Goal: Information Seeking & Learning: Find specific fact

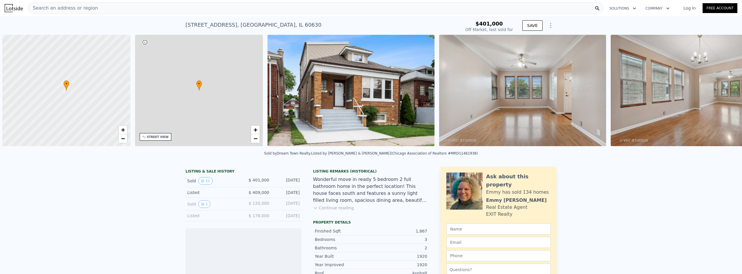
scroll to position [0, 2]
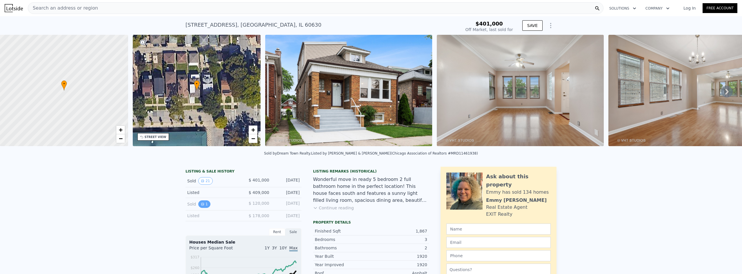
click at [203, 207] on button "1" at bounding box center [204, 204] width 12 height 8
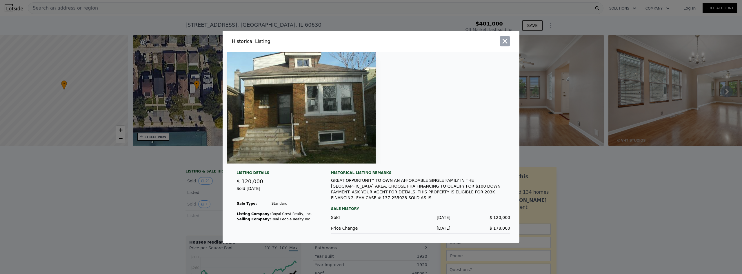
type input "$ 586,000"
type input "$ 120,268"
click at [506, 44] on icon "button" at bounding box center [505, 41] width 8 height 8
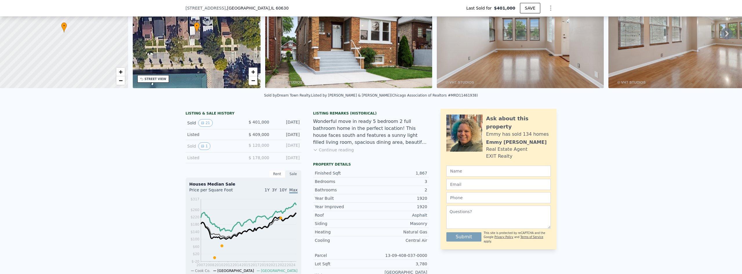
scroll to position [2, 0]
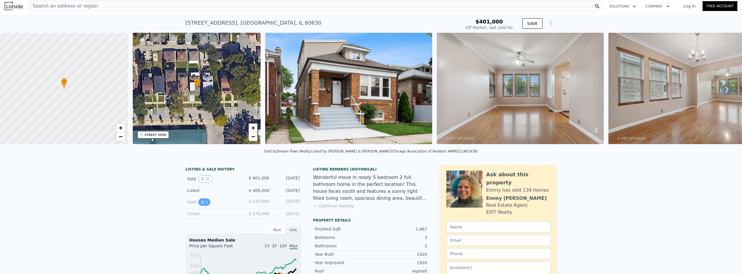
click at [201, 206] on button "1" at bounding box center [204, 202] width 12 height 8
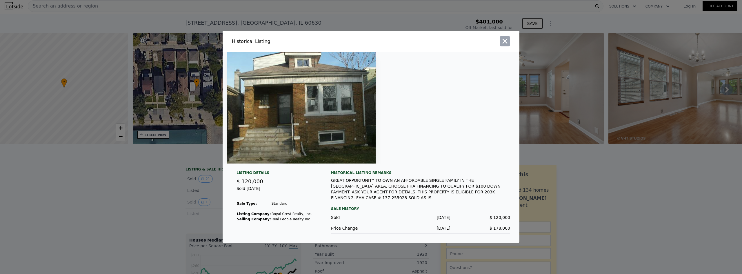
click at [504, 44] on icon "button" at bounding box center [505, 41] width 8 height 8
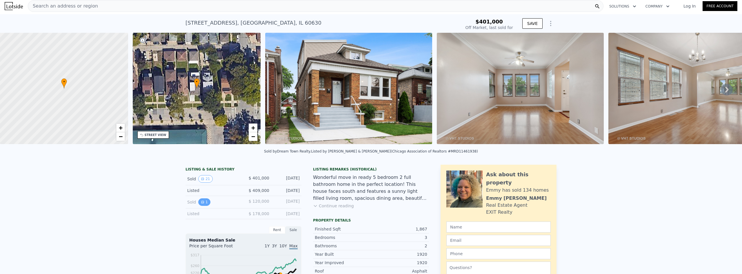
click at [203, 206] on button "1" at bounding box center [204, 202] width 12 height 8
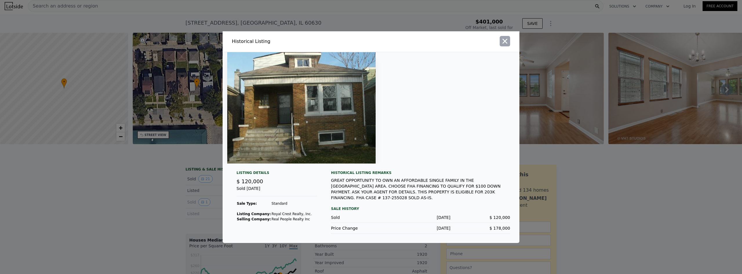
click at [507, 43] on icon "button" at bounding box center [505, 41] width 8 height 8
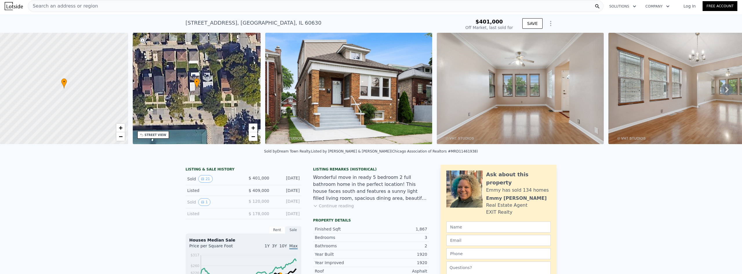
click at [58, 6] on span "Search an address or region" at bounding box center [63, 6] width 70 height 7
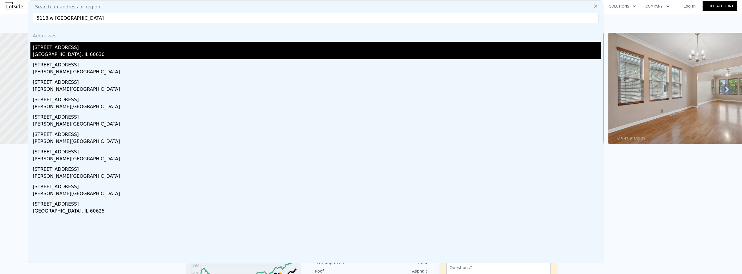
type input "5118 w [GEOGRAPHIC_DATA]"
click at [74, 47] on div "[STREET_ADDRESS]" at bounding box center [317, 46] width 568 height 9
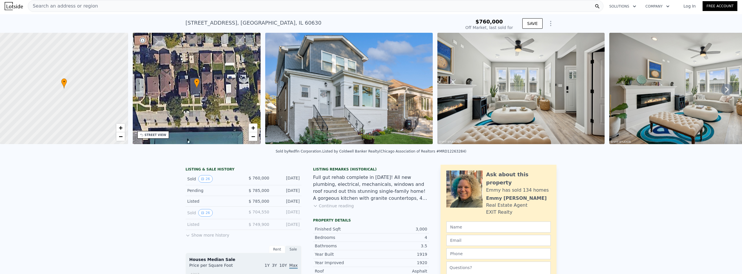
click at [196, 238] on button "Show more history" at bounding box center [208, 234] width 44 height 8
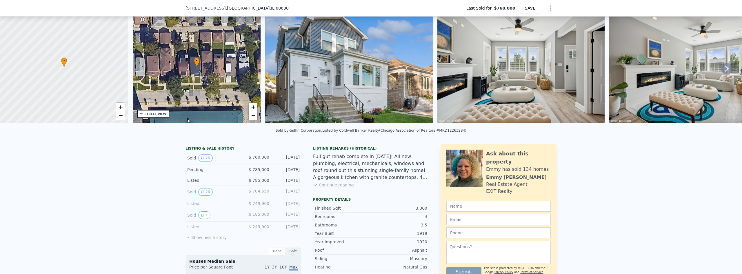
scroll to position [29, 0]
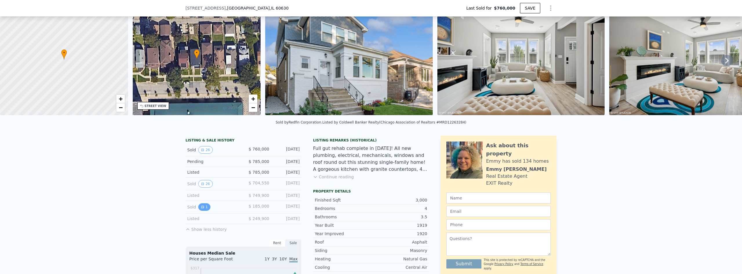
click at [204, 211] on button "1" at bounding box center [204, 207] width 12 height 8
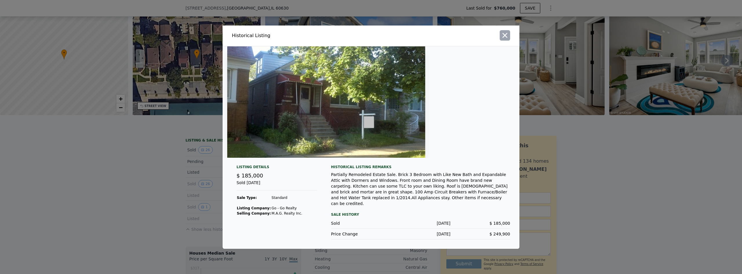
click at [506, 38] on icon "button" at bounding box center [505, 35] width 5 height 5
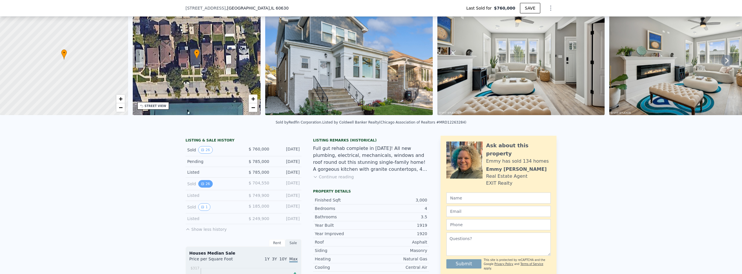
click at [201, 185] on icon "View historical data" at bounding box center [202, 184] width 2 height 2
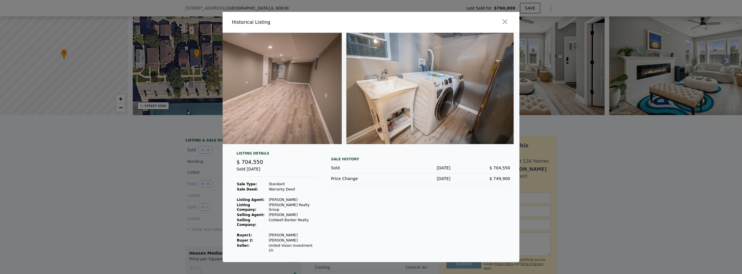
scroll to position [0, 4102]
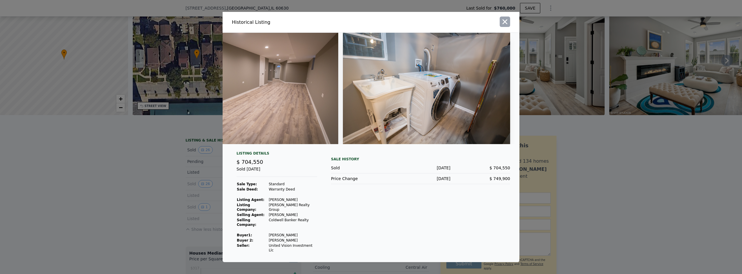
click at [503, 24] on icon "button" at bounding box center [505, 21] width 5 height 5
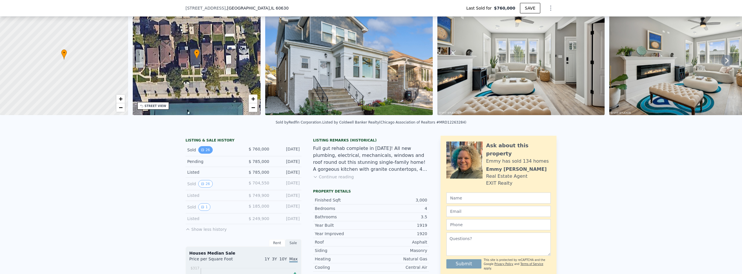
click at [201, 152] on icon "View historical data" at bounding box center [202, 149] width 3 height 3
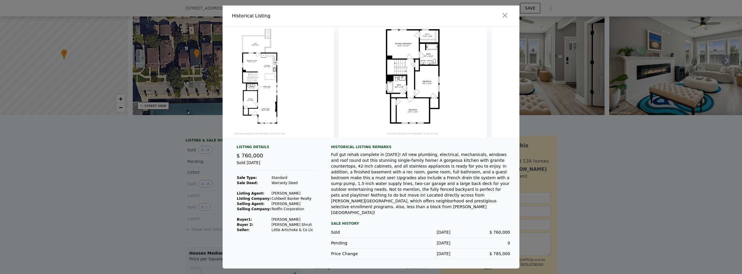
scroll to position [0, 4022]
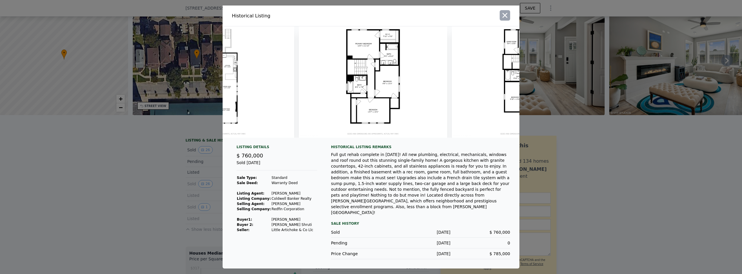
click at [503, 19] on icon "button" at bounding box center [505, 15] width 8 height 8
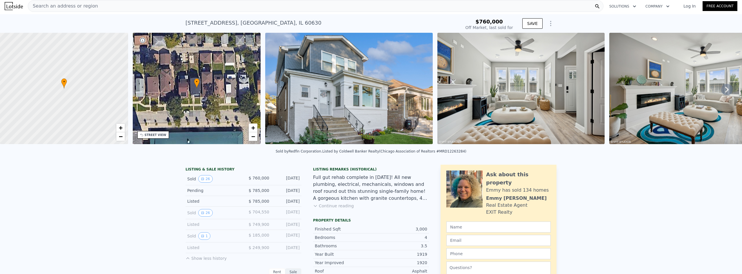
scroll to position [0, 0]
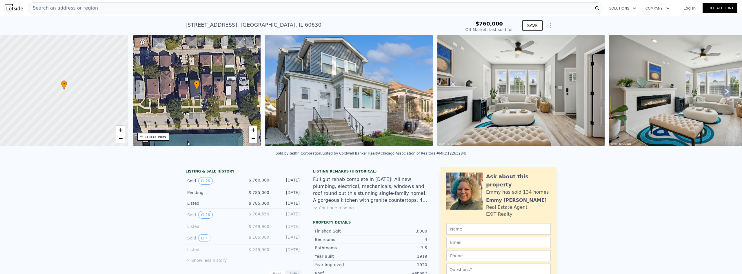
click at [75, 10] on span "Search an address or region" at bounding box center [63, 8] width 70 height 7
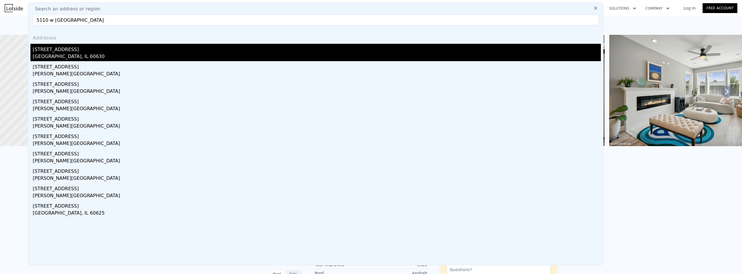
type input "5110 w [GEOGRAPHIC_DATA]"
click at [73, 52] on div "[STREET_ADDRESS]" at bounding box center [317, 48] width 568 height 9
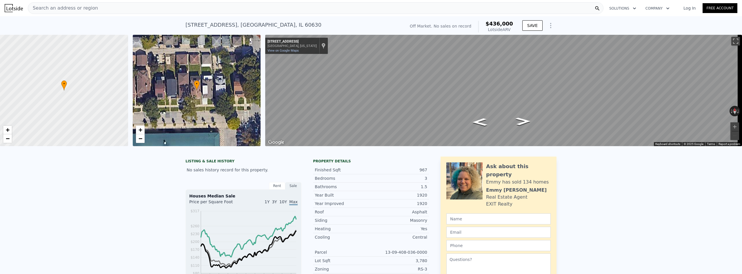
click at [92, 6] on div "Search an address or region" at bounding box center [316, 8] width 576 height 12
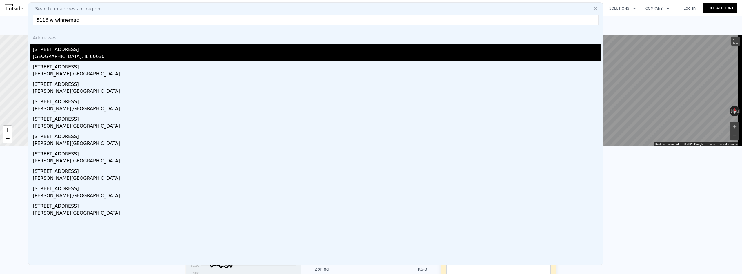
type input "5116 w winnemac"
click at [88, 53] on div "[GEOGRAPHIC_DATA], IL 60630" at bounding box center [317, 57] width 568 height 8
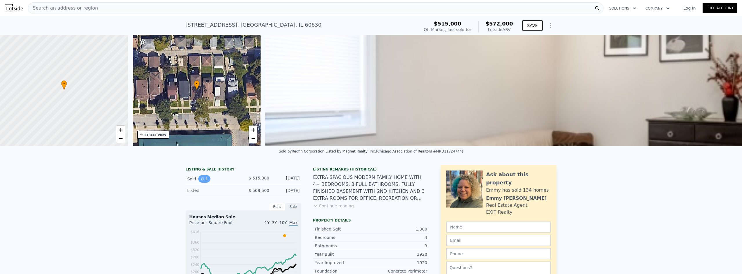
click at [204, 183] on button "1" at bounding box center [204, 179] width 12 height 8
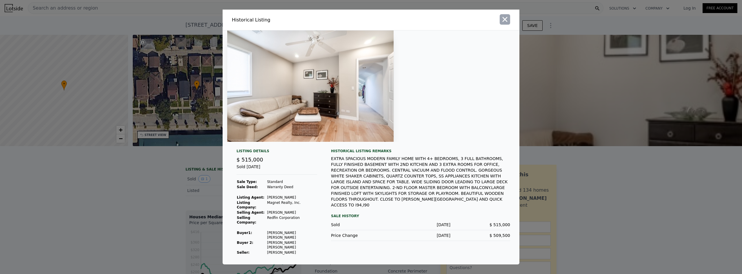
click at [506, 22] on icon "button" at bounding box center [505, 19] width 5 height 5
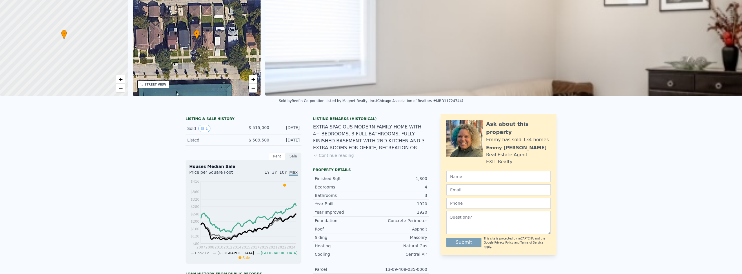
scroll to position [2, 0]
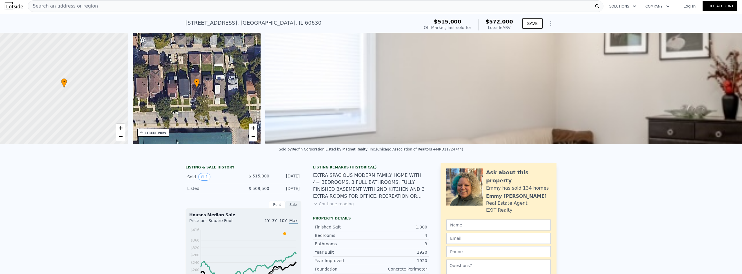
click at [73, 5] on span "Search an address or region" at bounding box center [63, 6] width 70 height 7
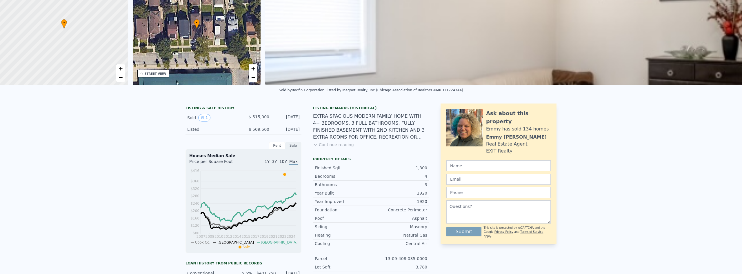
scroll to position [0, 0]
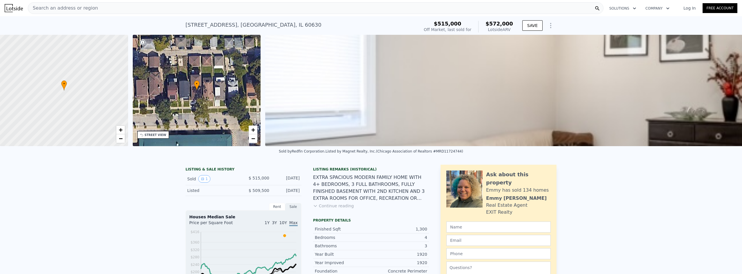
click at [79, 10] on span "Search an address or region" at bounding box center [63, 8] width 70 height 7
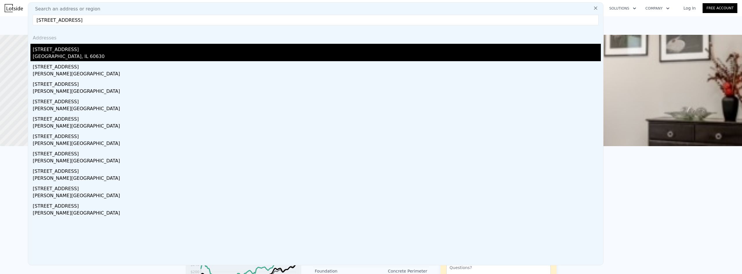
type input "[STREET_ADDRESS]"
click at [89, 52] on div "[STREET_ADDRESS]" at bounding box center [317, 48] width 568 height 9
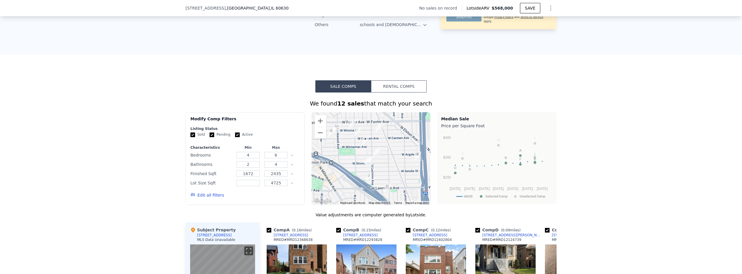
scroll to position [375, 0]
click at [201, 7] on span "[STREET_ADDRESS]" at bounding box center [206, 8] width 40 height 6
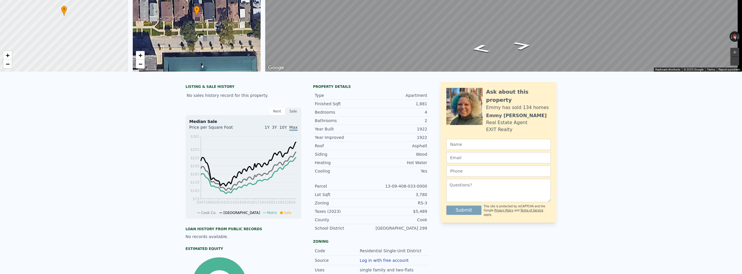
scroll to position [0, 0]
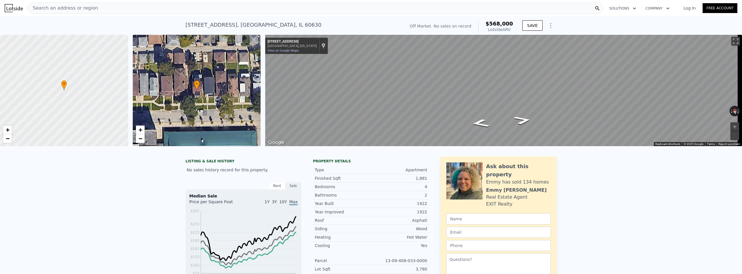
click at [72, 7] on span "Search an address or region" at bounding box center [63, 8] width 70 height 7
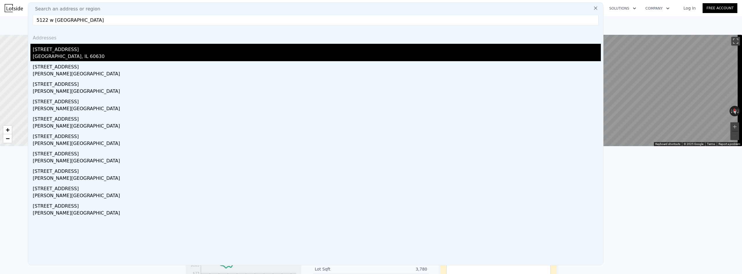
type input "5122 w [GEOGRAPHIC_DATA]"
click at [75, 53] on div "[STREET_ADDRESS]" at bounding box center [317, 48] width 568 height 9
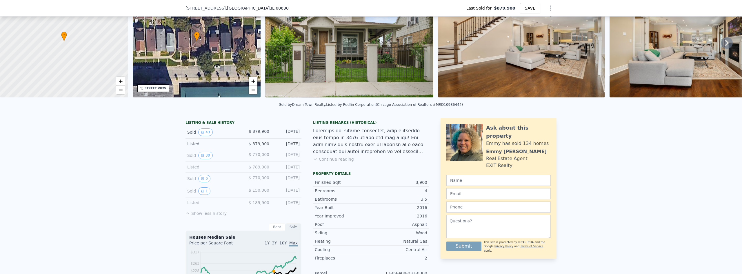
scroll to position [56, 0]
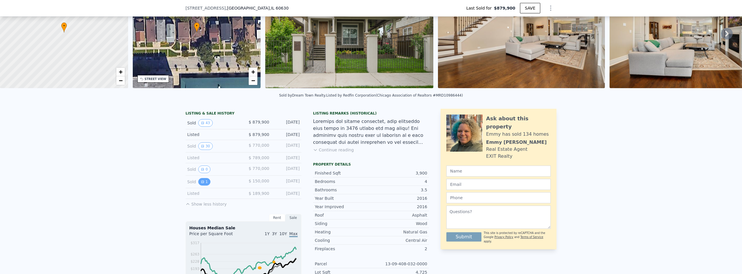
click at [201, 183] on icon "View historical data" at bounding box center [202, 182] width 2 height 2
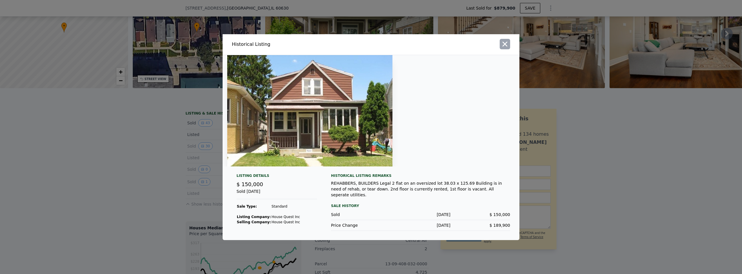
click at [506, 46] on icon "button" at bounding box center [505, 43] width 5 height 5
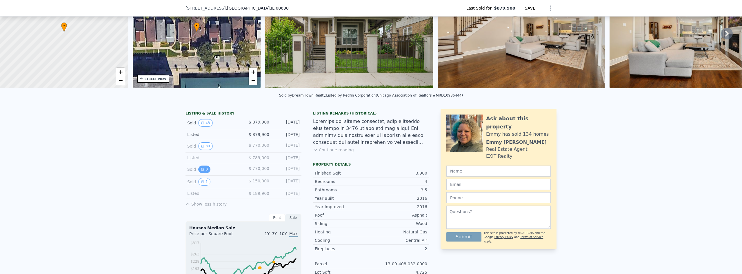
click at [205, 173] on button "0" at bounding box center [204, 170] width 12 height 8
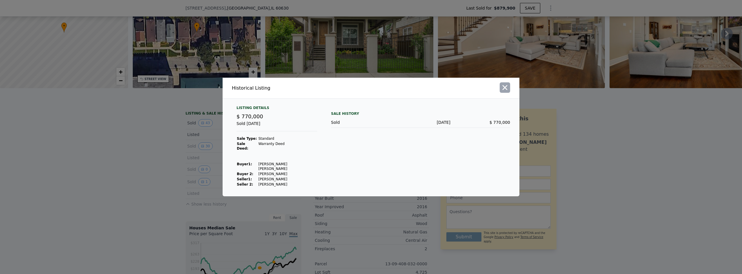
click at [504, 90] on icon "button" at bounding box center [505, 87] width 5 height 5
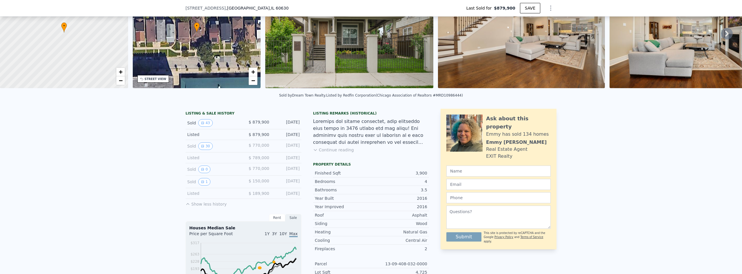
click at [323, 151] on button "Continue reading" at bounding box center [333, 150] width 41 height 6
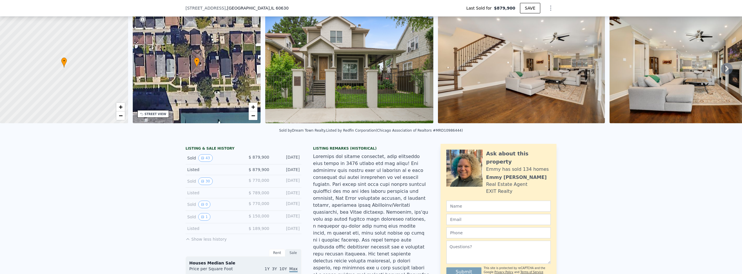
scroll to position [29, 0]
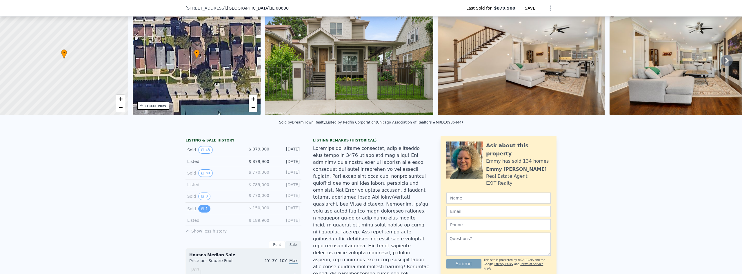
click at [203, 213] on button "1" at bounding box center [204, 209] width 12 height 8
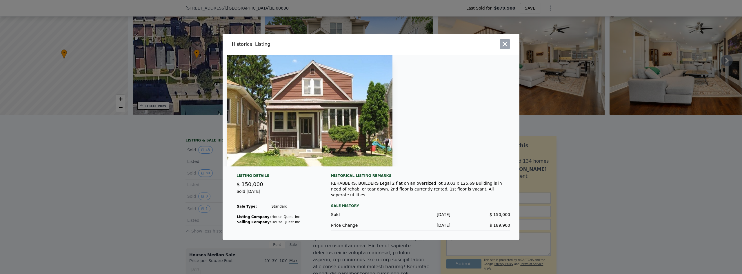
click at [509, 46] on icon "button" at bounding box center [505, 44] width 8 height 8
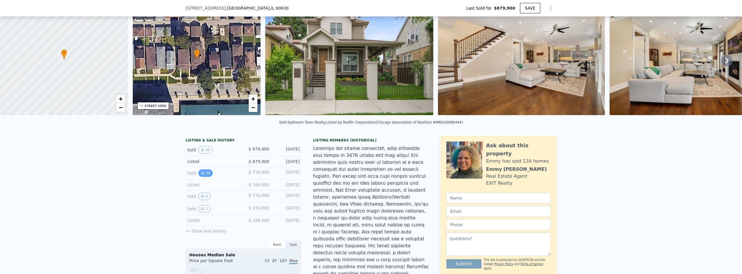
click at [206, 177] on button "30" at bounding box center [205, 173] width 14 height 8
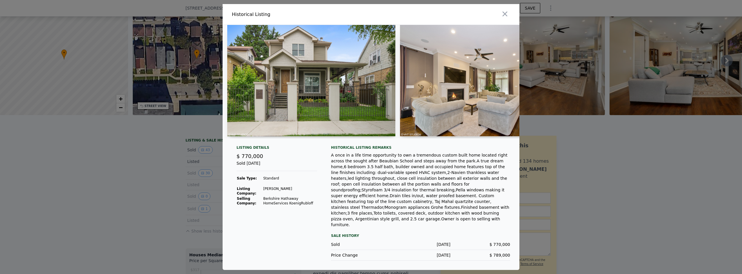
click at [296, 90] on img at bounding box center [311, 80] width 168 height 111
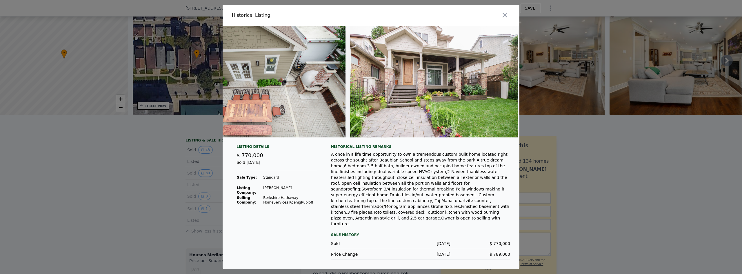
scroll to position [0, 4895]
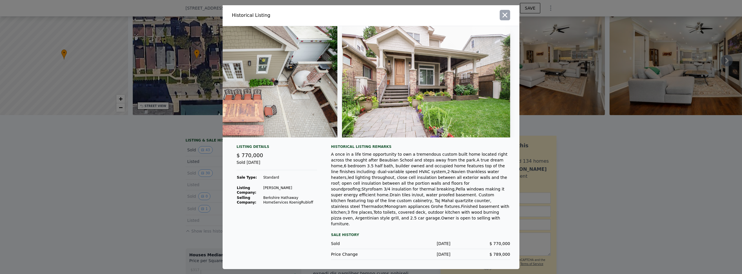
click at [508, 19] on icon "button" at bounding box center [505, 15] width 8 height 8
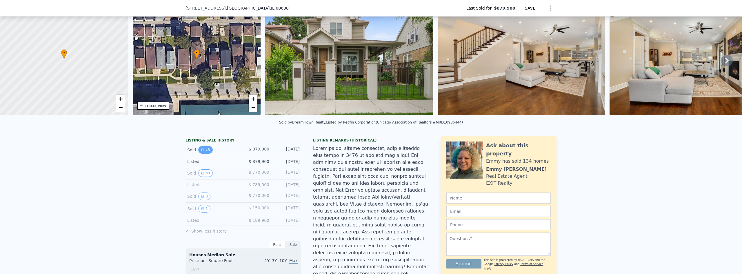
click at [205, 153] on button "43" at bounding box center [205, 150] width 14 height 8
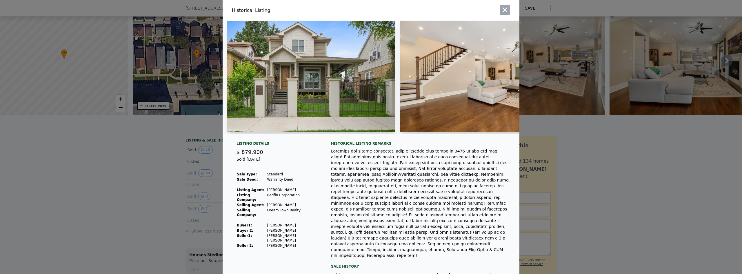
click at [505, 12] on icon "button" at bounding box center [505, 10] width 8 height 8
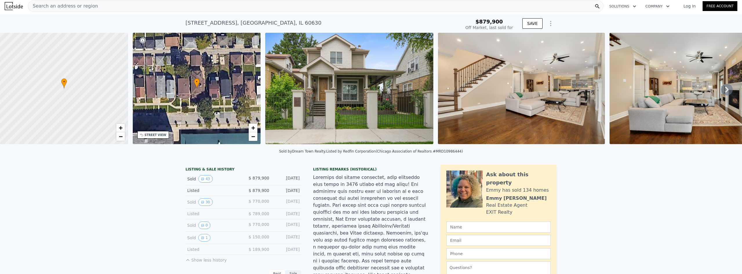
scroll to position [0, 0]
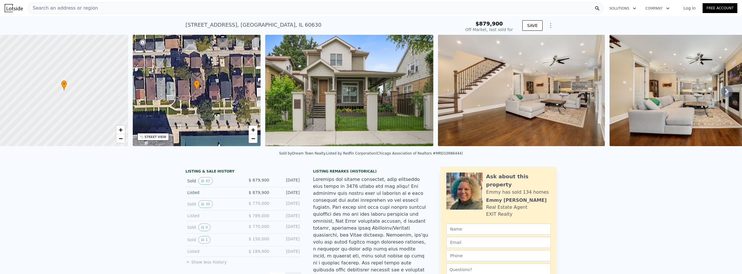
click at [342, 106] on img at bounding box center [349, 90] width 168 height 111
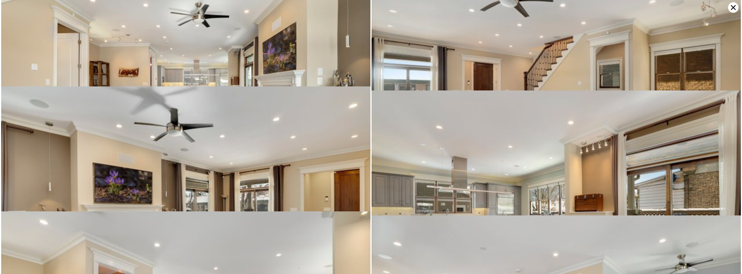
scroll to position [369, 0]
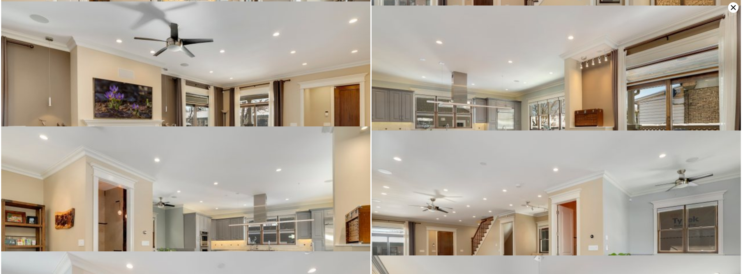
click at [735, 10] on icon at bounding box center [733, 7] width 10 height 10
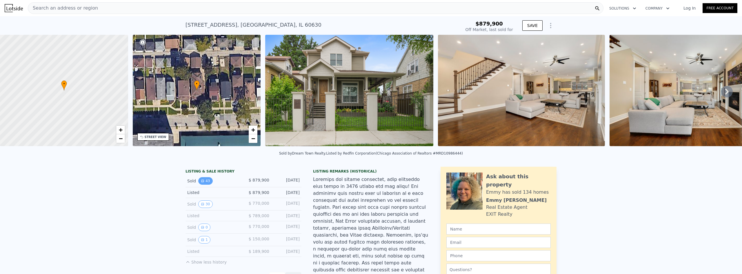
click at [205, 184] on button "43" at bounding box center [205, 181] width 14 height 8
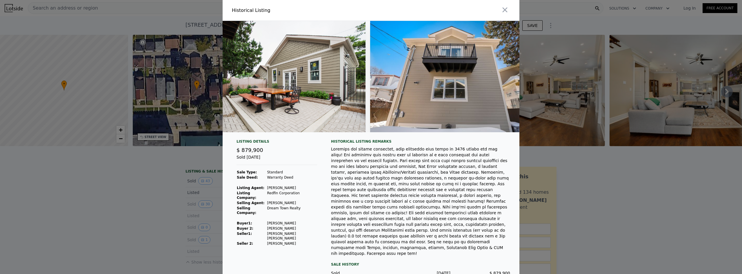
scroll to position [0, 7093]
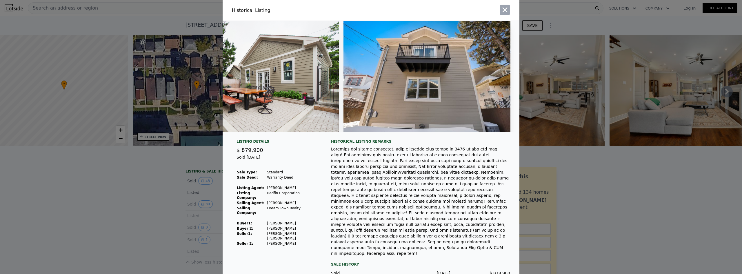
click at [504, 11] on icon "button" at bounding box center [505, 10] width 5 height 5
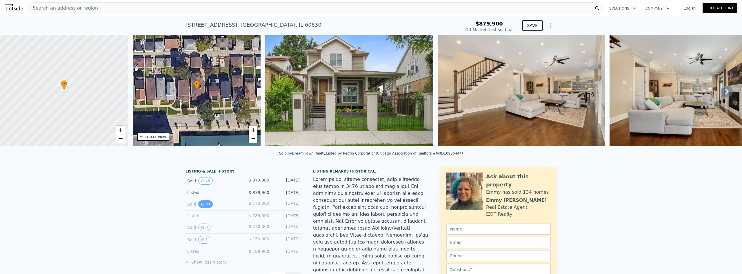
click at [201, 206] on icon "View historical data" at bounding box center [202, 203] width 3 height 3
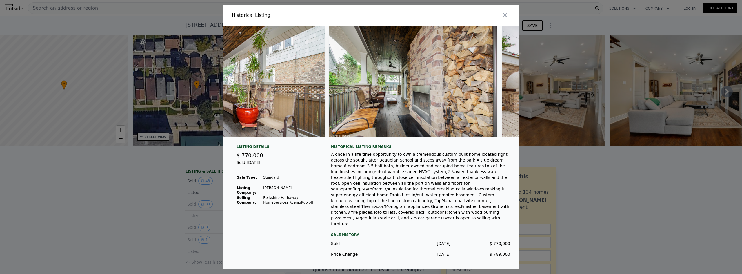
scroll to position [0, 4034]
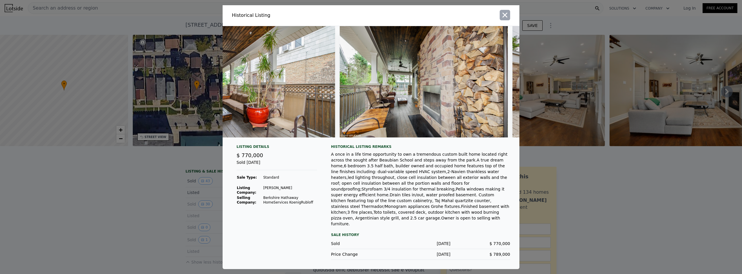
click at [505, 17] on icon "button" at bounding box center [505, 14] width 5 height 5
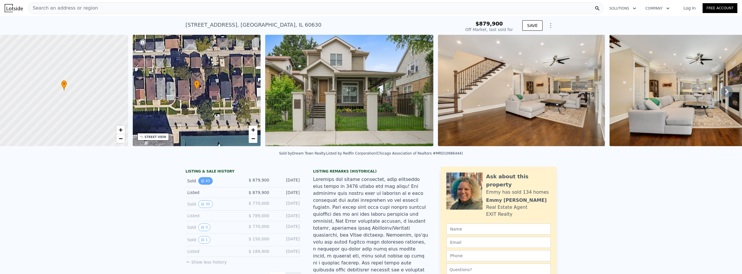
click at [206, 185] on button "43" at bounding box center [205, 181] width 14 height 8
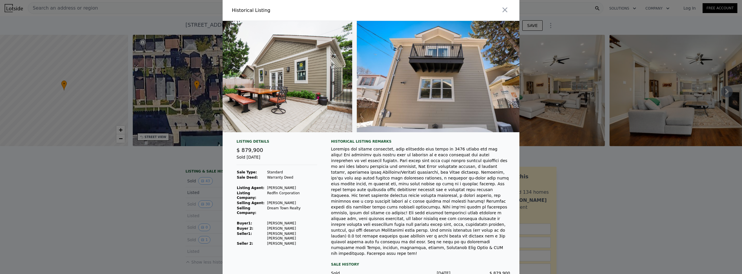
scroll to position [0, 7093]
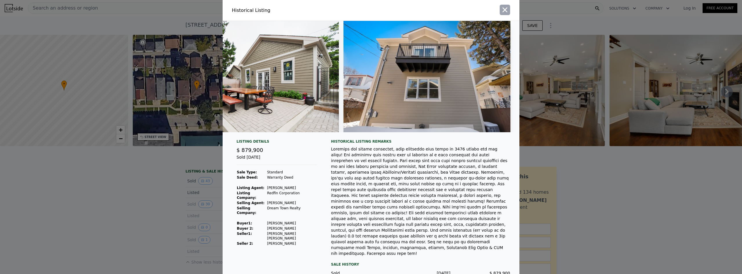
click at [504, 11] on icon "button" at bounding box center [505, 10] width 5 height 5
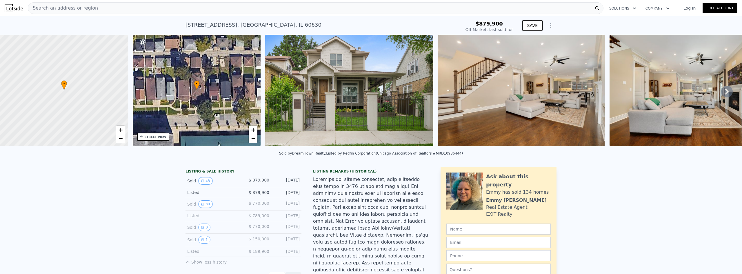
click at [67, 11] on span "Search an address or region" at bounding box center [63, 8] width 70 height 7
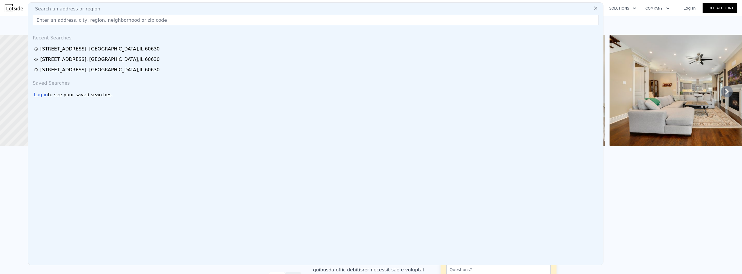
type input "$ 992,000"
type input "-$ 580"
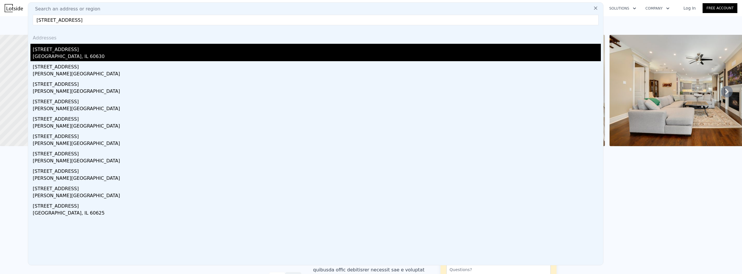
type input "[STREET_ADDRESS]"
click at [77, 57] on div "[GEOGRAPHIC_DATA], IL 60630" at bounding box center [317, 57] width 568 height 8
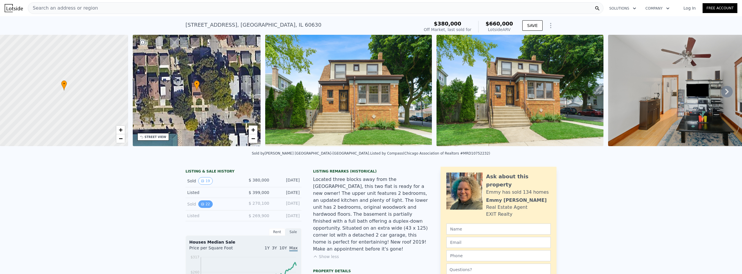
click at [200, 208] on button "22" at bounding box center [205, 204] width 14 height 8
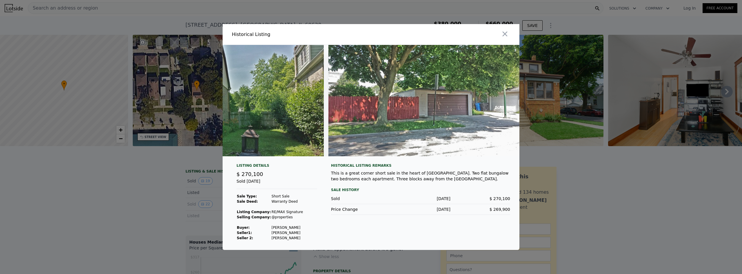
scroll to position [0, 3533]
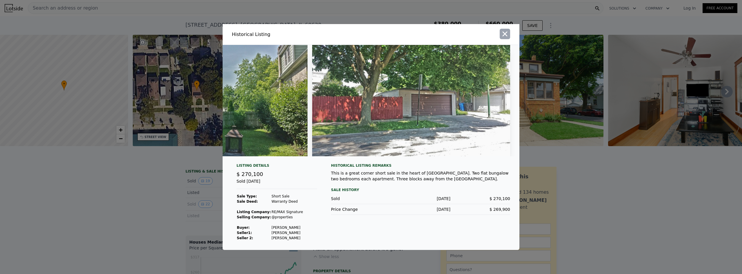
click at [508, 31] on icon "button" at bounding box center [505, 34] width 8 height 8
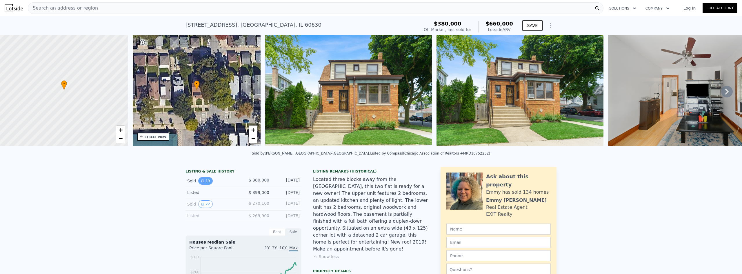
click at [204, 185] on button "19" at bounding box center [205, 181] width 14 height 8
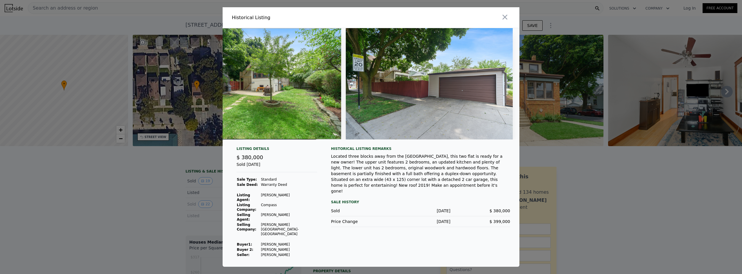
scroll to position [0, 2894]
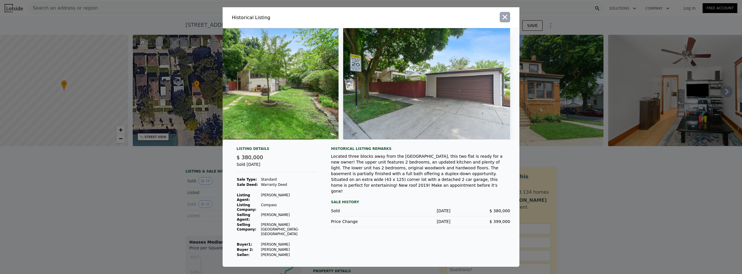
click at [508, 21] on icon "button" at bounding box center [505, 17] width 8 height 8
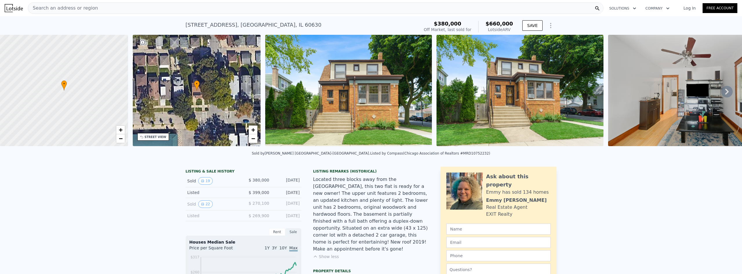
click at [67, 4] on div "Search an address or region" at bounding box center [63, 8] width 70 height 11
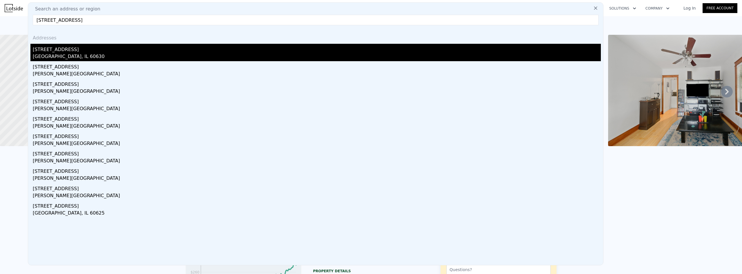
type input "[STREET_ADDRESS]"
click at [92, 57] on div "[GEOGRAPHIC_DATA], IL 60630" at bounding box center [317, 57] width 568 height 8
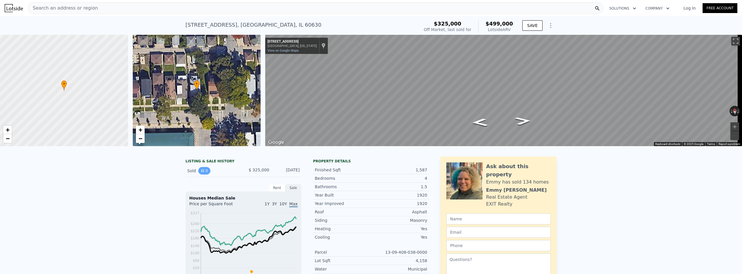
click at [201, 175] on button "0" at bounding box center [204, 171] width 12 height 8
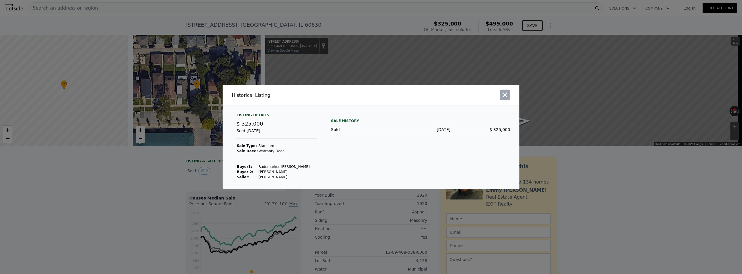
click at [503, 97] on icon "button" at bounding box center [505, 95] width 8 height 8
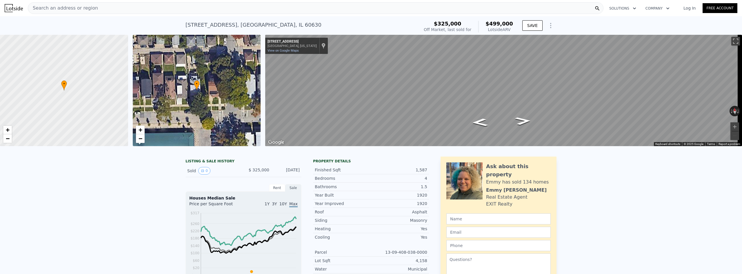
click at [61, 11] on span "Search an address or region" at bounding box center [63, 8] width 70 height 7
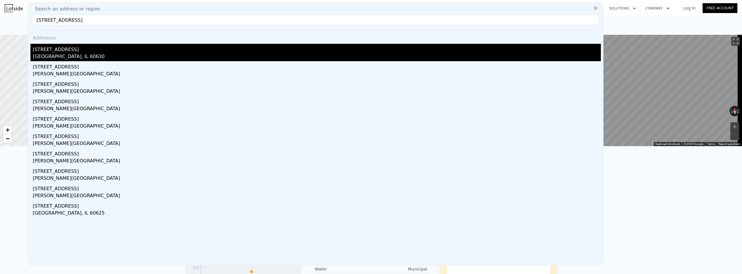
type input "[STREET_ADDRESS]"
click at [83, 52] on div "[STREET_ADDRESS]" at bounding box center [317, 48] width 568 height 9
type input "5"
type input "3.5"
type input "1434"
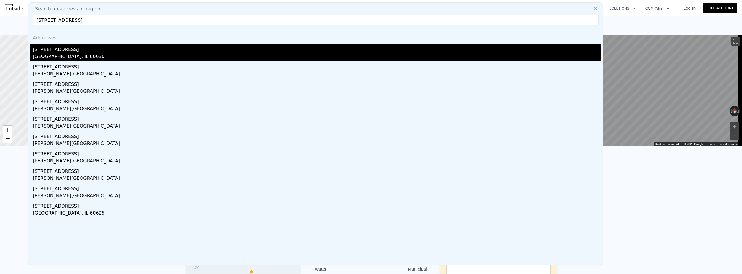
type input "2569"
type input "3090"
checkbox input "false"
type input "$ 586,000"
type input "$ 120,268"
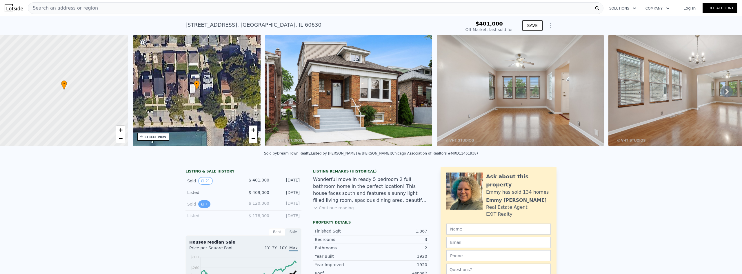
click at [203, 208] on button "1" at bounding box center [204, 204] width 12 height 8
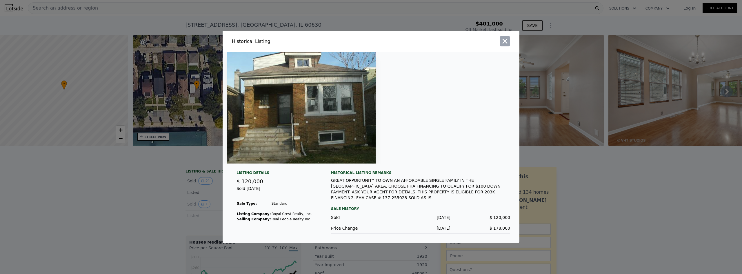
click at [505, 45] on icon "button" at bounding box center [505, 41] width 8 height 8
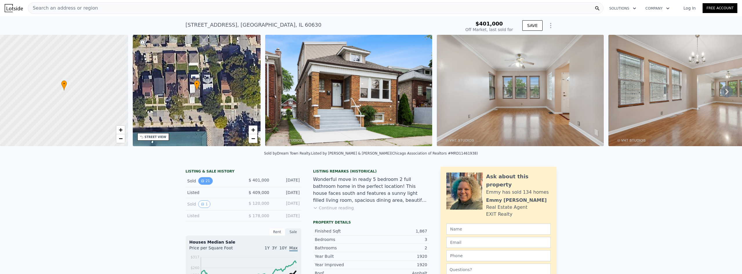
click at [204, 185] on button "21" at bounding box center [205, 181] width 14 height 8
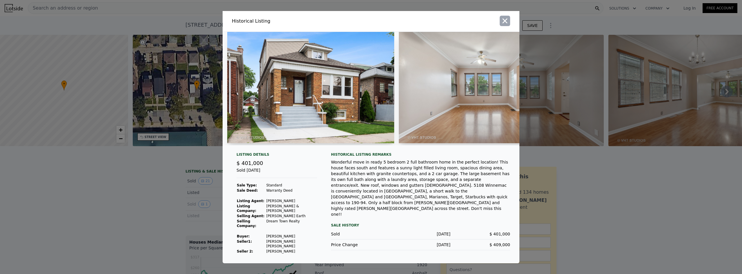
click at [506, 25] on icon "button" at bounding box center [505, 21] width 8 height 8
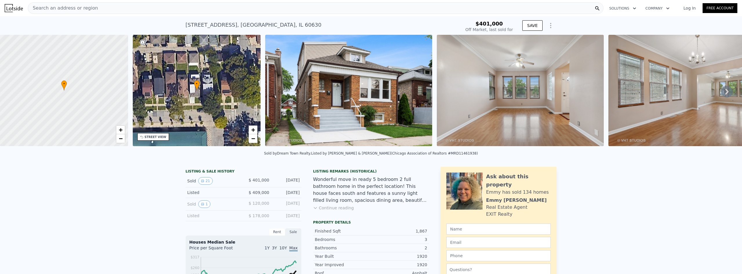
click at [87, 10] on span "Search an address or region" at bounding box center [63, 8] width 70 height 7
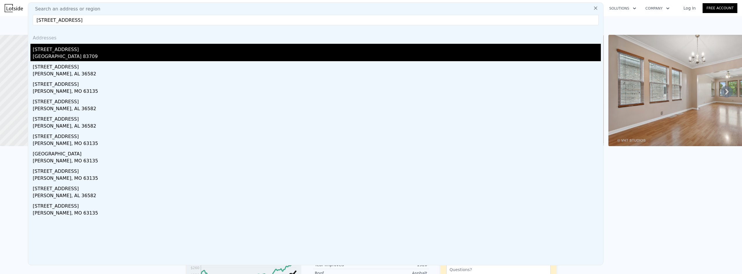
type input "[STREET_ADDRESS]"
click at [86, 50] on div "[STREET_ADDRESS]" at bounding box center [317, 48] width 568 height 9
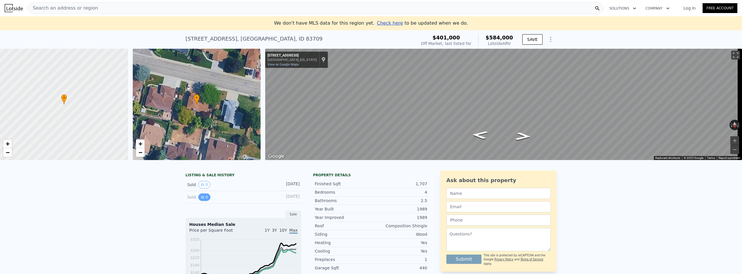
click at [201, 199] on icon "View historical data" at bounding box center [202, 196] width 3 height 3
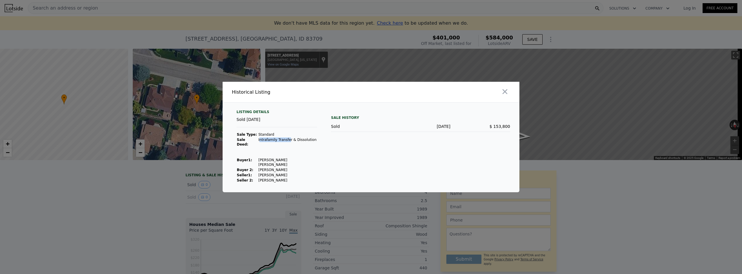
drag, startPoint x: 256, startPoint y: 144, endPoint x: 283, endPoint y: 146, distance: 27.6
click at [283, 146] on td "Intrafamily Transfer & Dissolution" at bounding box center [287, 142] width 59 height 10
click at [296, 145] on td "Intrafamily Transfer & Dissolution" at bounding box center [287, 142] width 59 height 10
drag, startPoint x: 306, startPoint y: 145, endPoint x: 254, endPoint y: 146, distance: 51.9
click at [254, 146] on tr "Sale Deed: Intrafamily Transfer & Dissolution" at bounding box center [277, 142] width 81 height 10
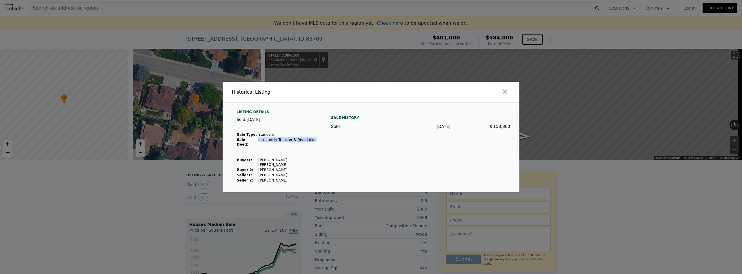
copy tr "Intrafamily Transfer & Dissolution"
click at [466, 159] on div "Sale History Sold [DATE] $ 153,800" at bounding box center [420, 146] width 179 height 73
click at [507, 96] on icon "button" at bounding box center [505, 92] width 8 height 8
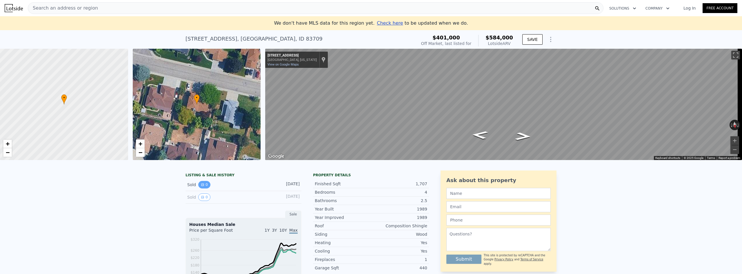
click at [200, 187] on button "0" at bounding box center [204, 185] width 12 height 8
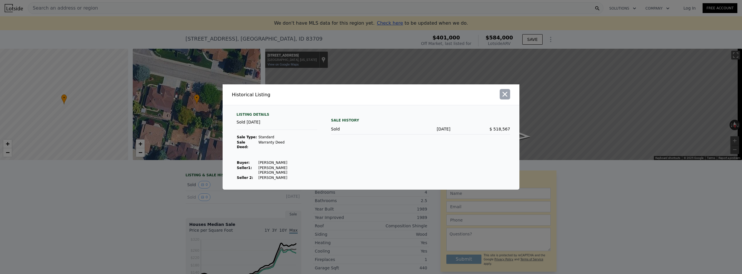
click at [503, 98] on icon "button" at bounding box center [505, 94] width 8 height 8
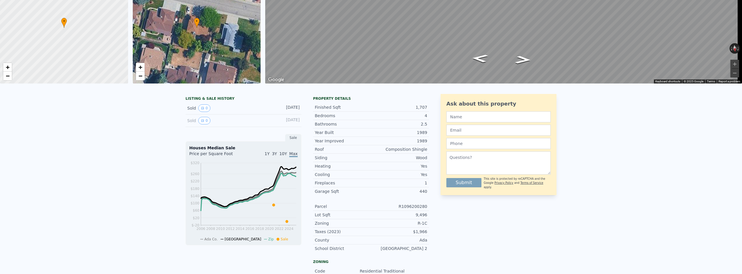
scroll to position [7, 0]
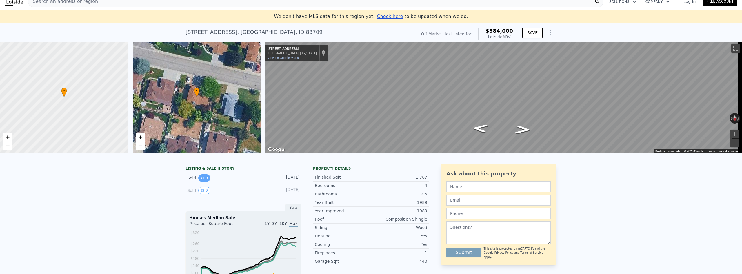
click at [201, 179] on icon "View historical data" at bounding box center [202, 178] width 2 height 2
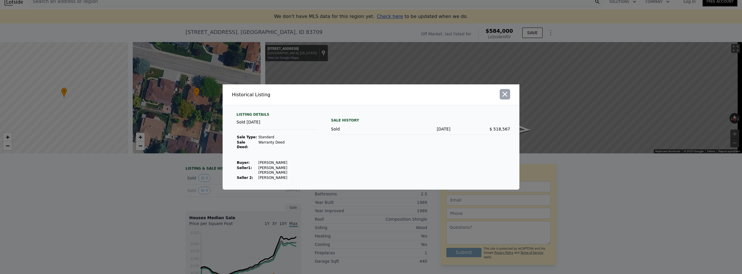
click at [505, 98] on icon "button" at bounding box center [505, 94] width 8 height 8
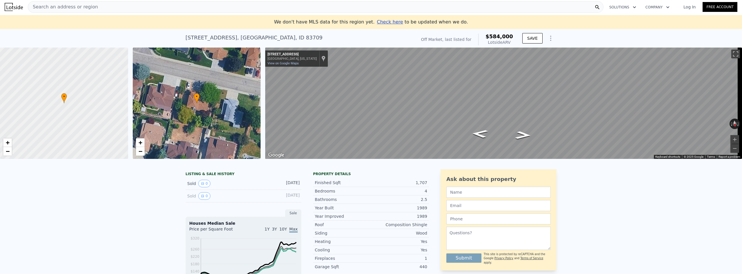
scroll to position [0, 0]
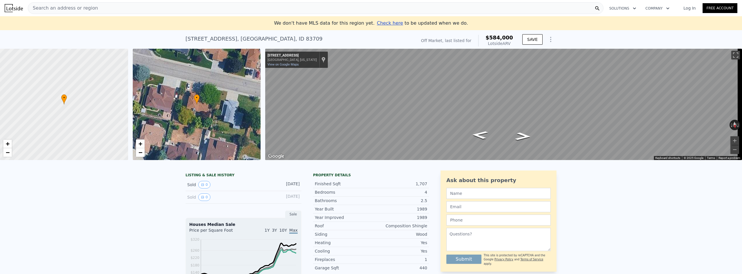
click at [73, 9] on span "Search an address or region" at bounding box center [63, 8] width 70 height 7
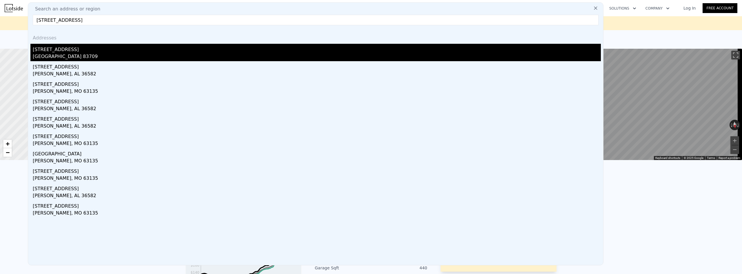
type input "[STREET_ADDRESS]"
click at [60, 50] on div "[STREET_ADDRESS]" at bounding box center [317, 48] width 568 height 9
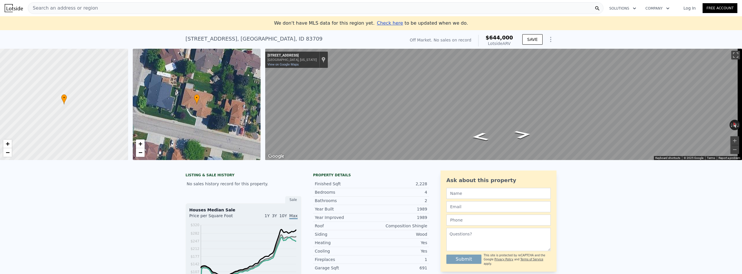
click at [109, 6] on div "Search an address or region" at bounding box center [316, 8] width 576 height 12
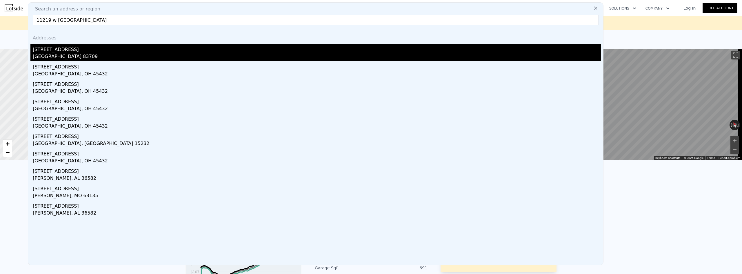
type input "11219 w [GEOGRAPHIC_DATA]"
click at [83, 57] on div "[GEOGRAPHIC_DATA] 83709" at bounding box center [317, 57] width 568 height 8
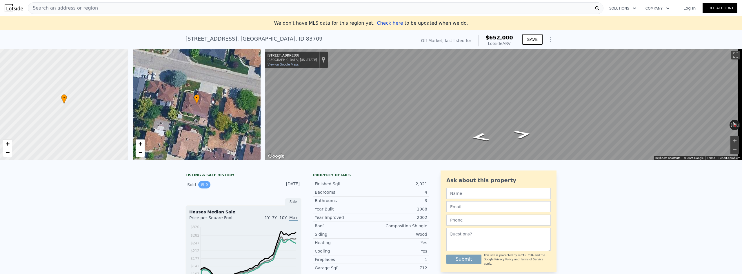
click at [201, 187] on button "0" at bounding box center [204, 185] width 12 height 8
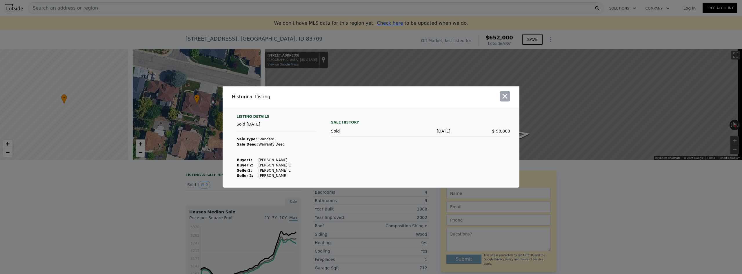
click at [504, 96] on icon "button" at bounding box center [505, 96] width 8 height 8
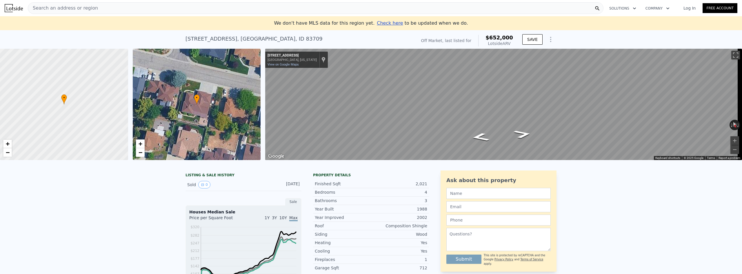
click at [56, 7] on span "Search an address or region" at bounding box center [63, 8] width 70 height 7
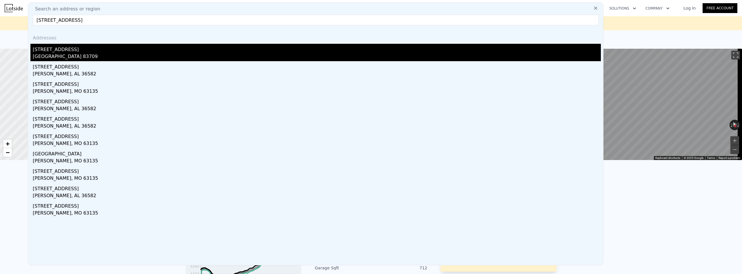
type input "[STREET_ADDRESS]"
click at [101, 55] on div "[GEOGRAPHIC_DATA] 83709" at bounding box center [317, 57] width 568 height 8
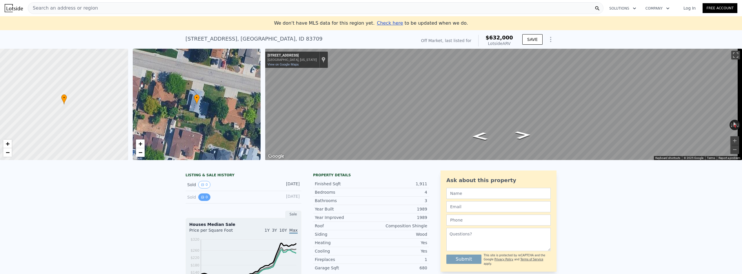
click at [201, 198] on icon "View historical data" at bounding box center [202, 197] width 2 height 2
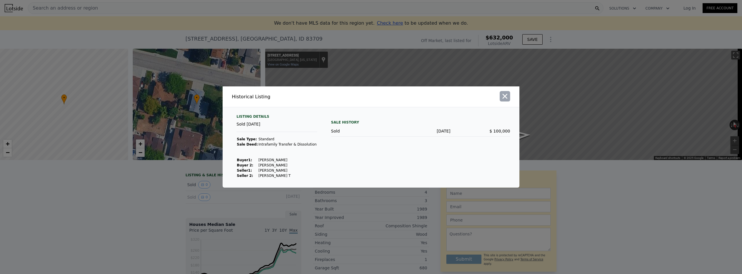
click at [504, 95] on icon "button" at bounding box center [505, 96] width 5 height 5
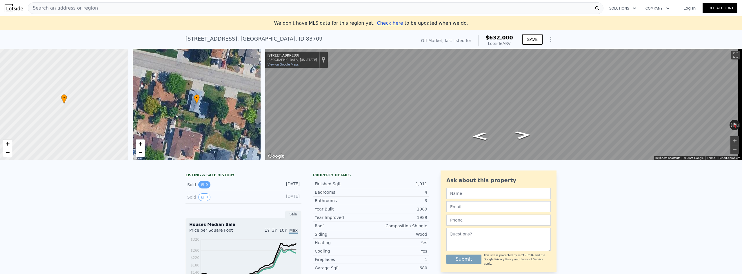
click at [203, 188] on button "0" at bounding box center [204, 185] width 12 height 8
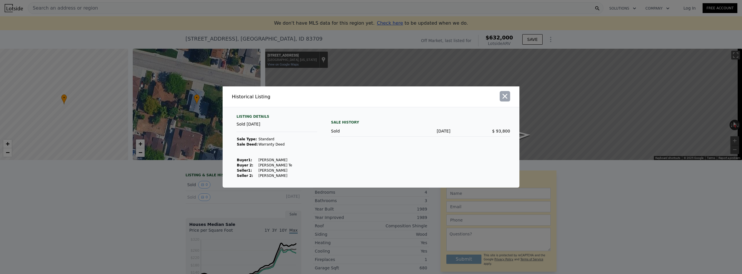
click at [504, 98] on icon "button" at bounding box center [505, 96] width 8 height 8
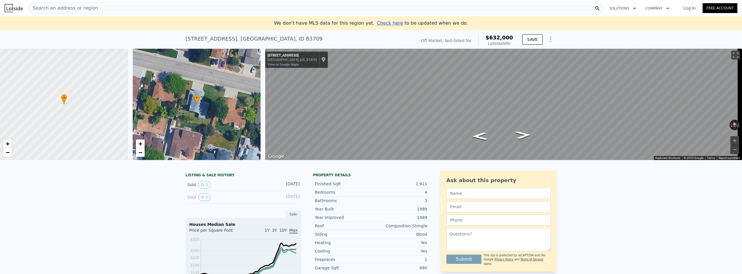
click at [68, 8] on span "Search an address or region" at bounding box center [63, 8] width 70 height 7
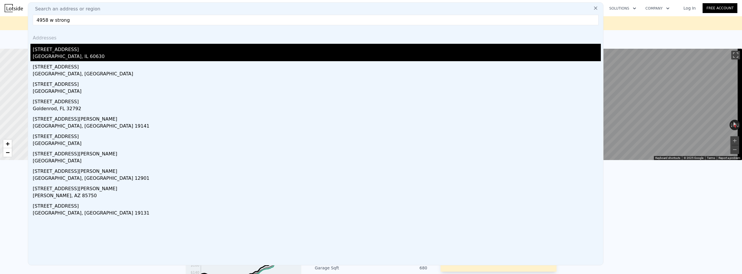
type input "4958 w strong"
click at [71, 52] on div "[STREET_ADDRESS]" at bounding box center [317, 48] width 568 height 9
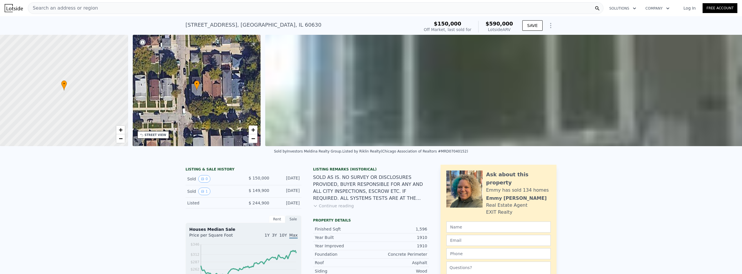
click at [330, 209] on button "Continue reading" at bounding box center [333, 206] width 41 height 6
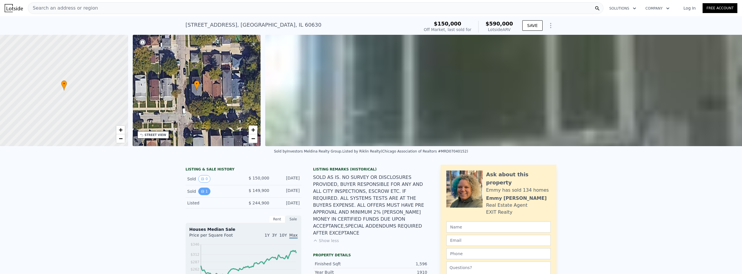
click at [203, 195] on button "1" at bounding box center [204, 192] width 12 height 8
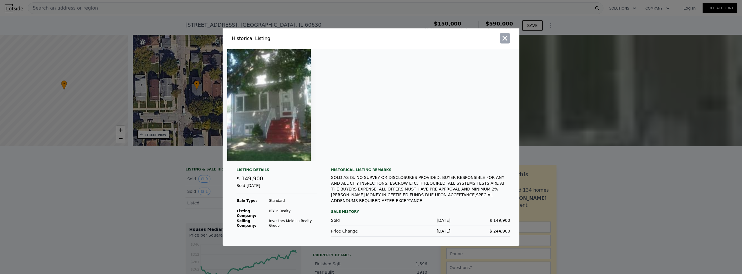
click at [500, 39] on button "button" at bounding box center [505, 38] width 10 height 10
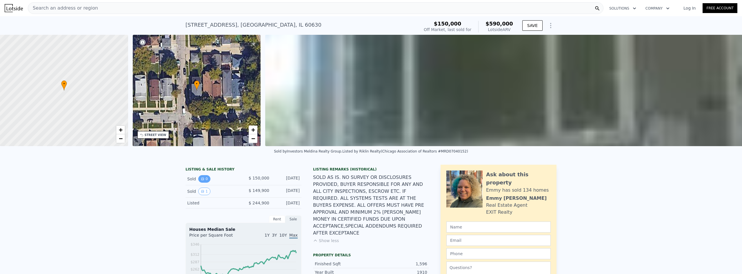
click at [204, 183] on button "0" at bounding box center [204, 179] width 12 height 8
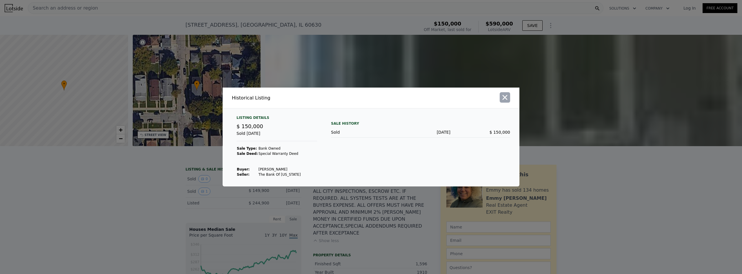
click at [502, 99] on icon "button" at bounding box center [505, 97] width 8 height 8
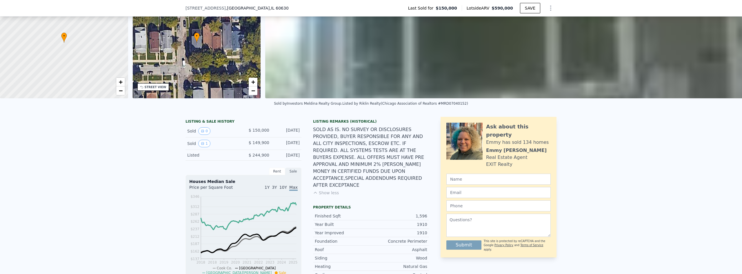
scroll to position [2, 0]
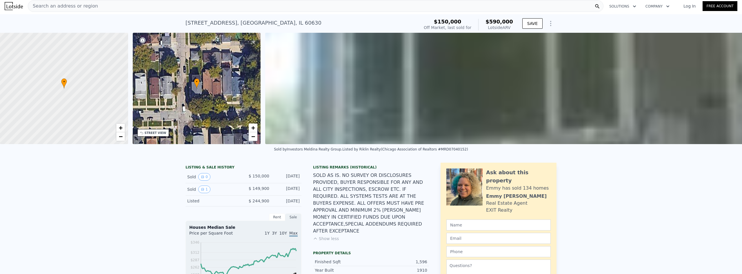
click at [100, 8] on div "Search an address or region" at bounding box center [316, 6] width 576 height 12
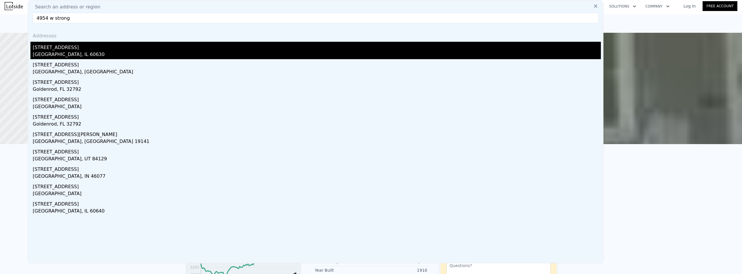
type input "4954 w strong"
click at [77, 48] on div "[STREET_ADDRESS]" at bounding box center [317, 46] width 568 height 9
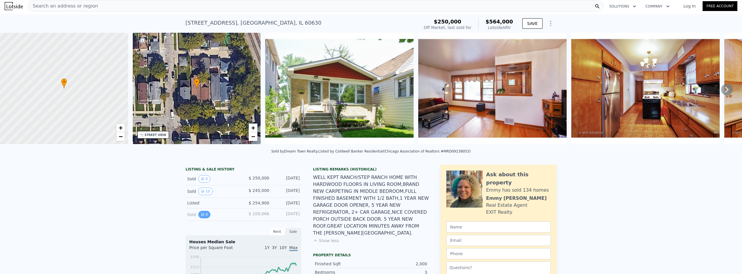
click at [204, 216] on button "0" at bounding box center [204, 215] width 12 height 8
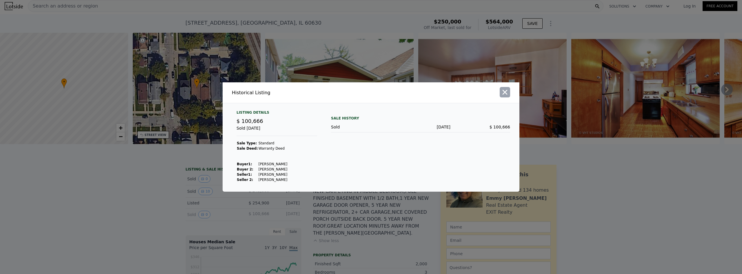
click at [506, 93] on icon "button" at bounding box center [505, 92] width 5 height 5
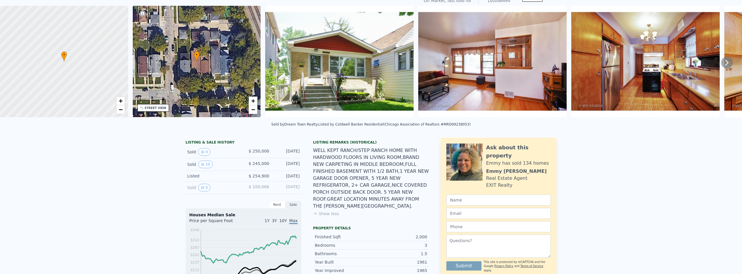
scroll to position [2, 0]
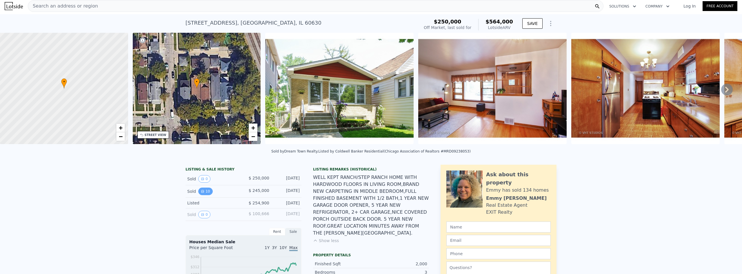
click at [203, 195] on button "10" at bounding box center [205, 192] width 14 height 8
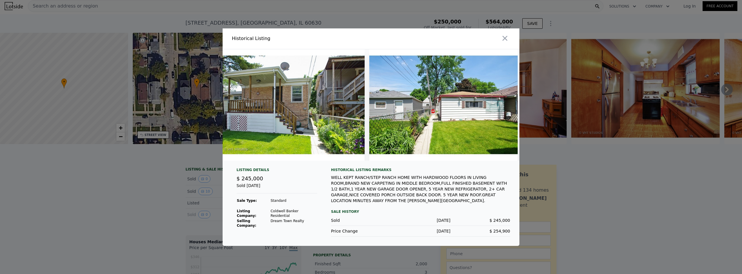
scroll to position [0, 1243]
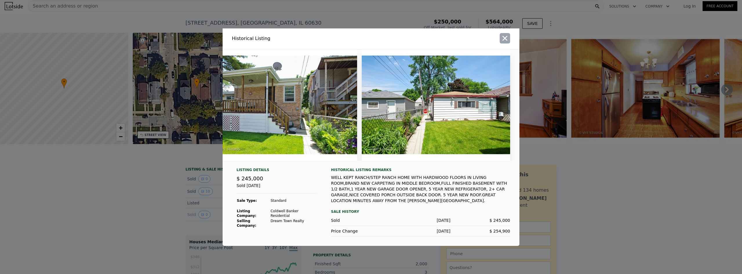
click at [504, 38] on icon "button" at bounding box center [505, 38] width 8 height 8
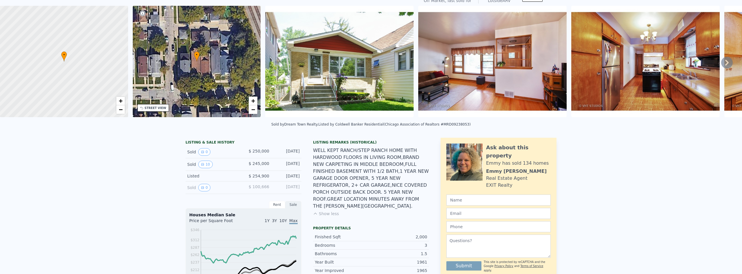
scroll to position [2, 0]
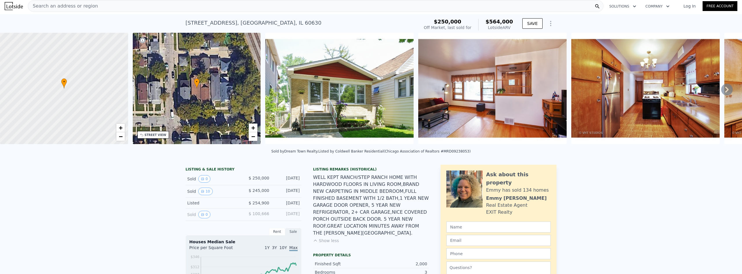
click at [106, 5] on div "Search an address or region" at bounding box center [316, 6] width 576 height 12
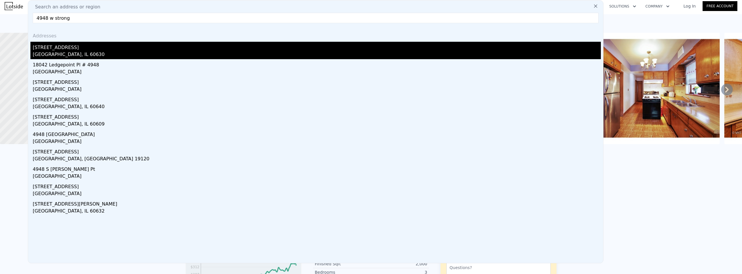
type input "4948 w strong"
click at [86, 50] on div "[STREET_ADDRESS]" at bounding box center [317, 46] width 568 height 9
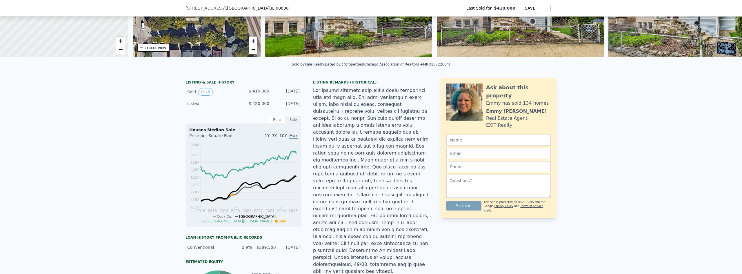
scroll to position [58, 0]
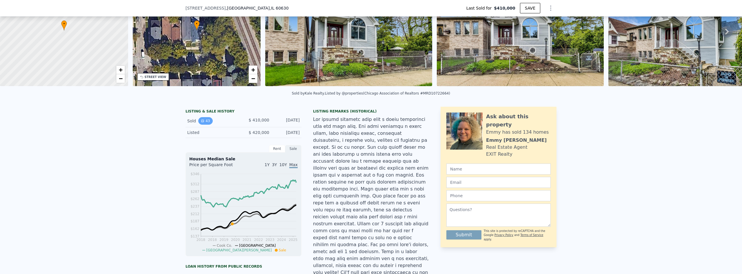
click at [204, 125] on button "43" at bounding box center [205, 121] width 14 height 8
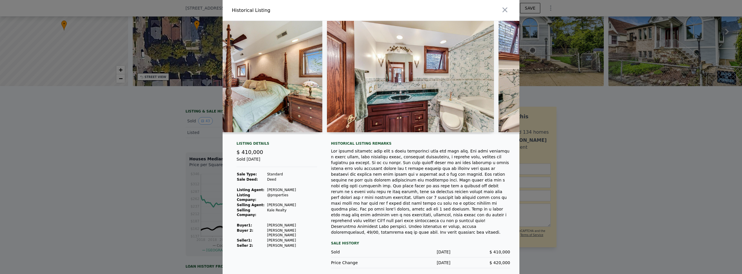
scroll to position [0, 2685]
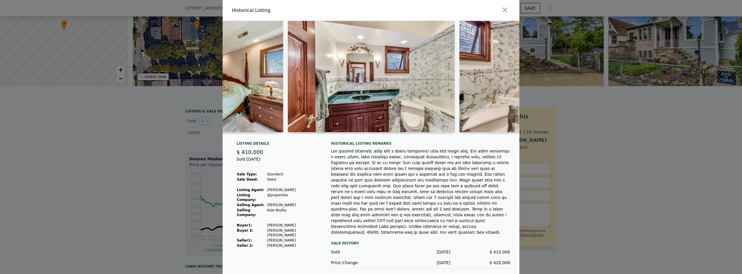
click at [381, 119] on img at bounding box center [371, 76] width 167 height 111
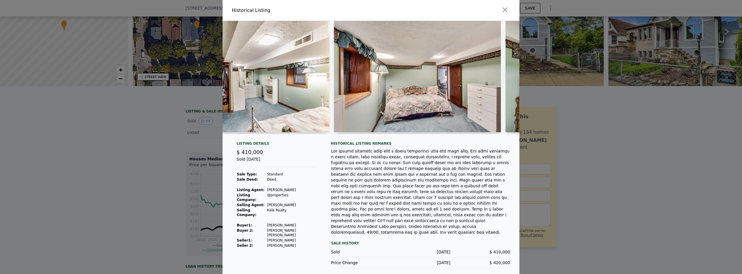
scroll to position [0, 5049]
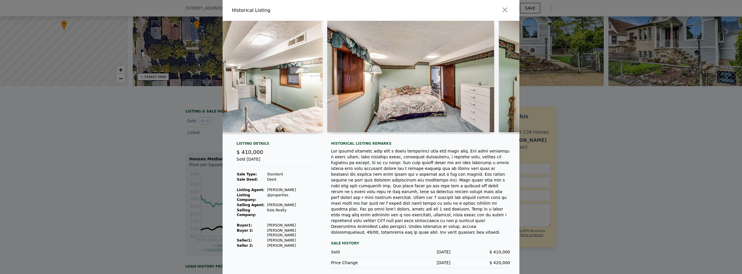
type input "$ 642,000"
type input "$ 165,898"
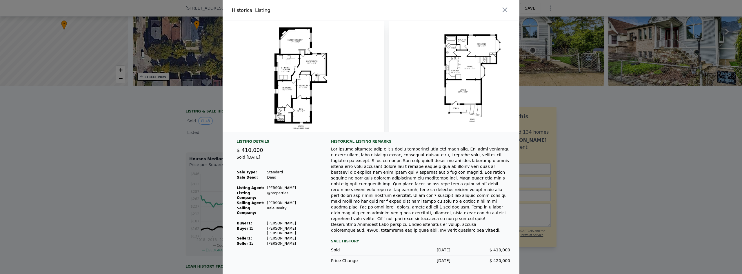
scroll to position [0, 7092]
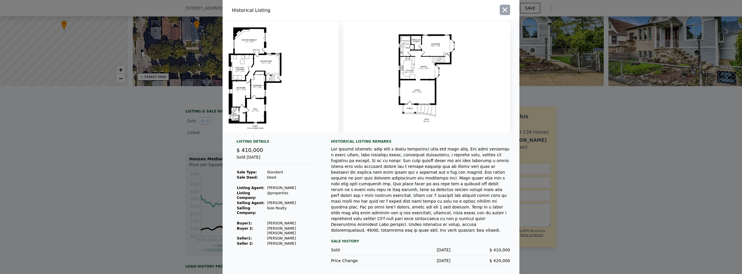
click at [506, 12] on icon "button" at bounding box center [505, 10] width 5 height 5
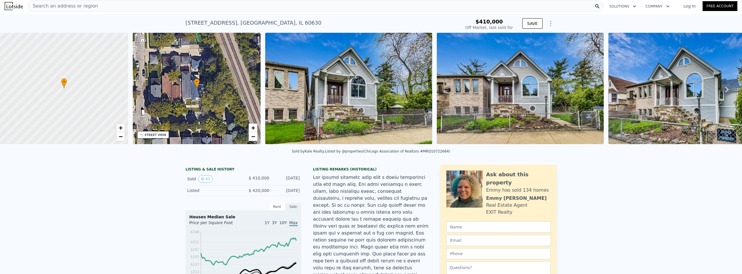
scroll to position [0, 0]
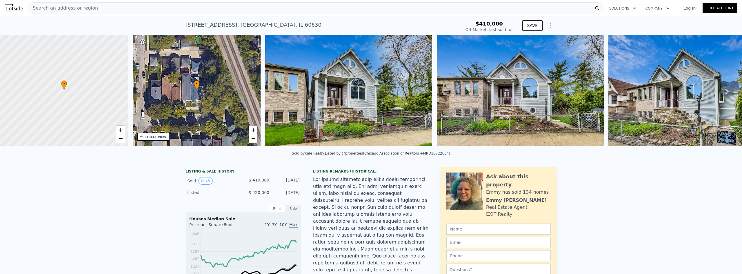
click at [85, 7] on span "Search an address or region" at bounding box center [63, 8] width 70 height 7
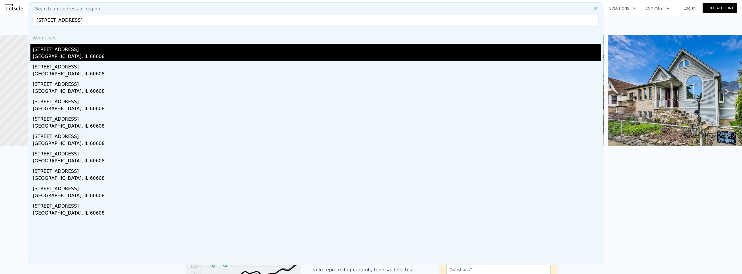
type input "[STREET_ADDRESS]"
click at [90, 50] on div "[STREET_ADDRESS]" at bounding box center [317, 48] width 568 height 9
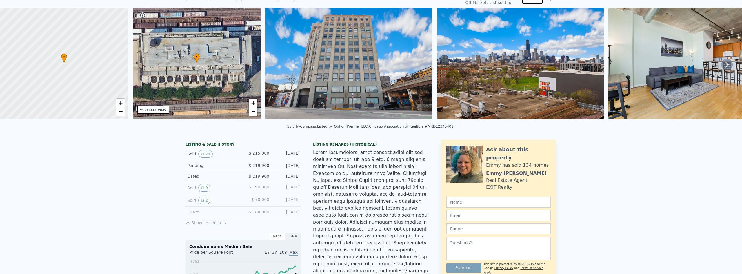
scroll to position [2, 0]
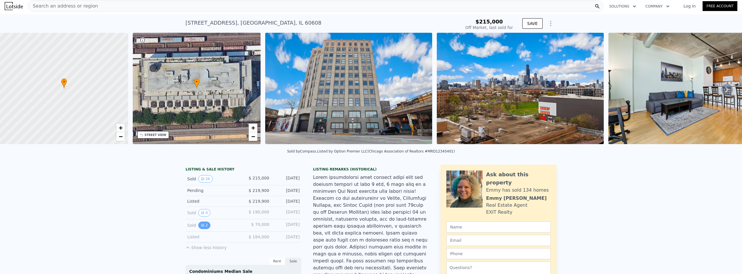
click at [201, 227] on icon "View historical data" at bounding box center [202, 225] width 3 height 3
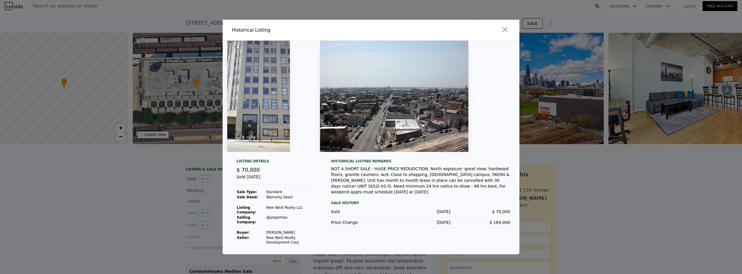
click at [243, 137] on img at bounding box center [258, 96] width 63 height 111
click at [507, 28] on icon "button" at bounding box center [505, 29] width 5 height 5
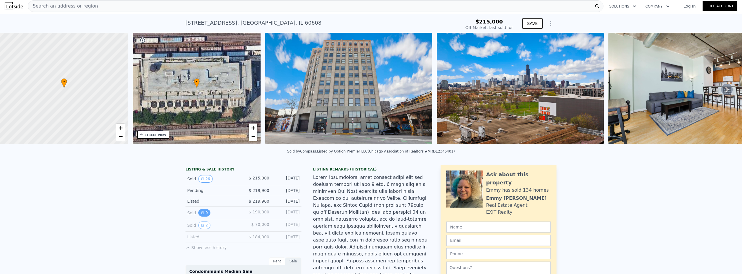
click at [205, 217] on button "0" at bounding box center [204, 213] width 12 height 8
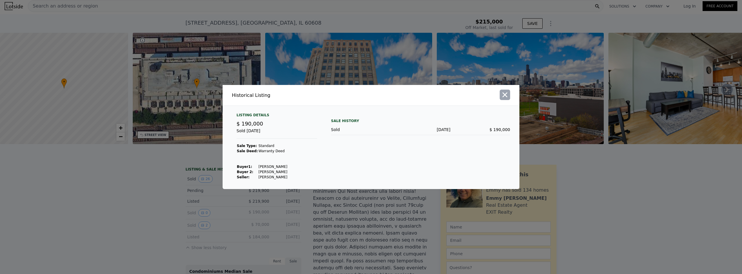
click at [510, 95] on button "button" at bounding box center [505, 95] width 10 height 10
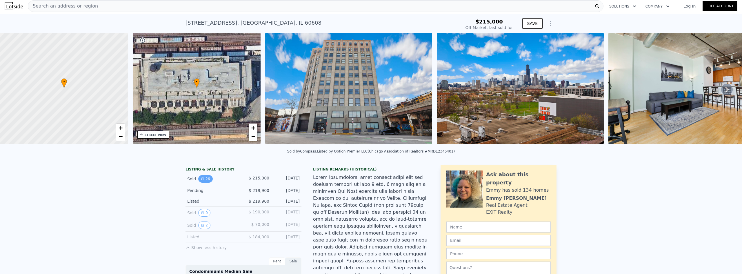
click at [206, 183] on button "26" at bounding box center [205, 179] width 14 height 8
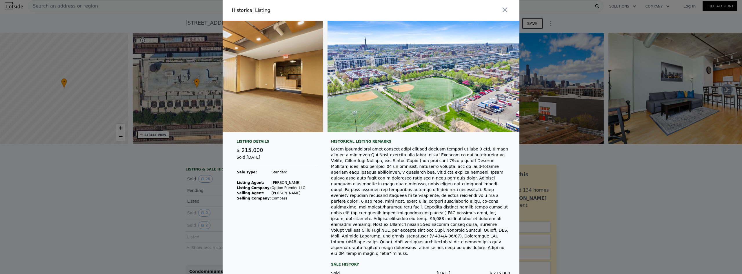
scroll to position [0, 4196]
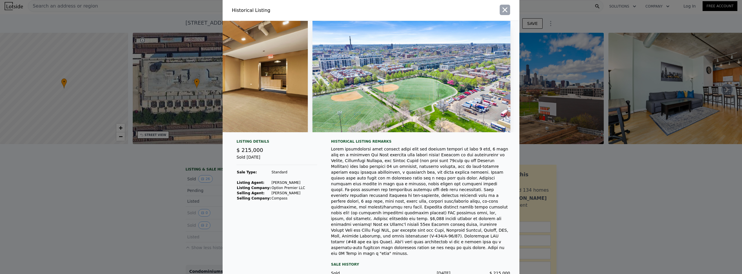
click at [505, 10] on icon "button" at bounding box center [505, 10] width 8 height 8
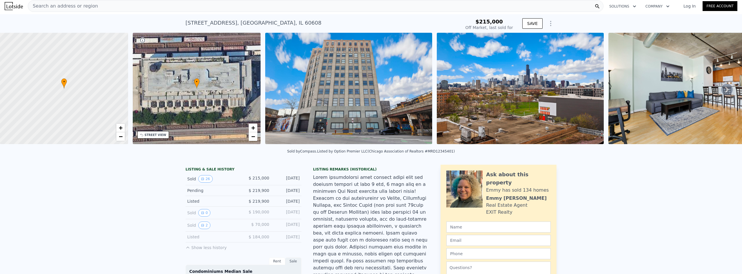
type input "$ 218,000"
type input "-$ 26,414"
click at [52, 7] on span "Search an address or region" at bounding box center [63, 6] width 70 height 7
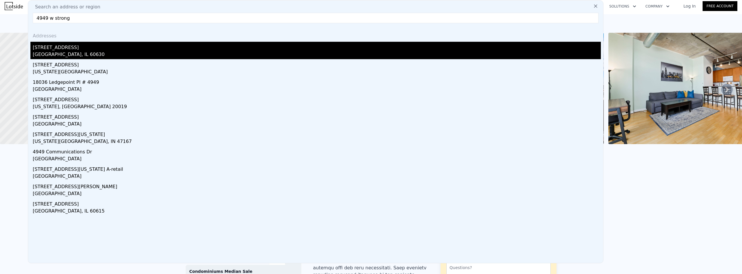
type input "4949 w strong"
click at [98, 50] on div "[STREET_ADDRESS]" at bounding box center [317, 46] width 568 height 9
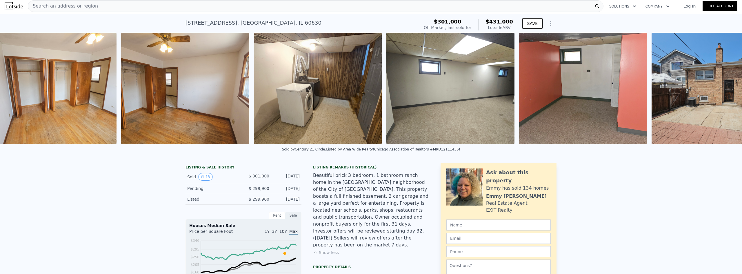
scroll to position [0, 1252]
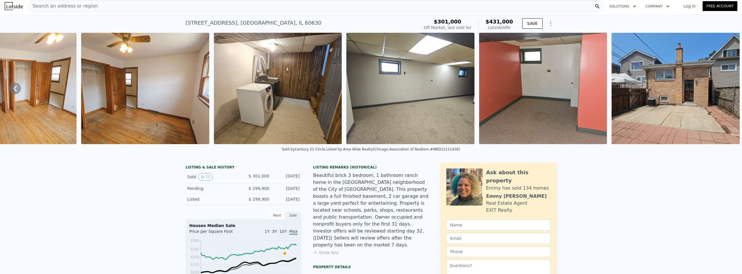
click at [58, 6] on span "Search an address or region" at bounding box center [63, 6] width 70 height 7
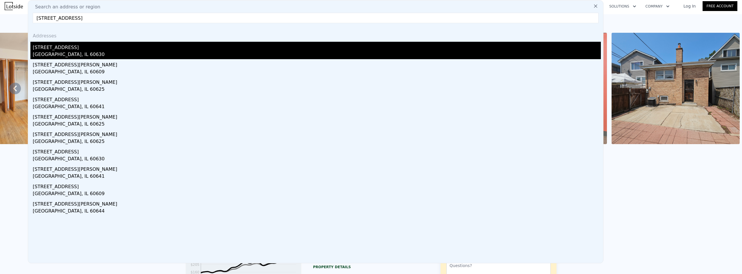
type input "[STREET_ADDRESS]"
click at [72, 52] on div "[GEOGRAPHIC_DATA], IL 60630" at bounding box center [317, 55] width 568 height 8
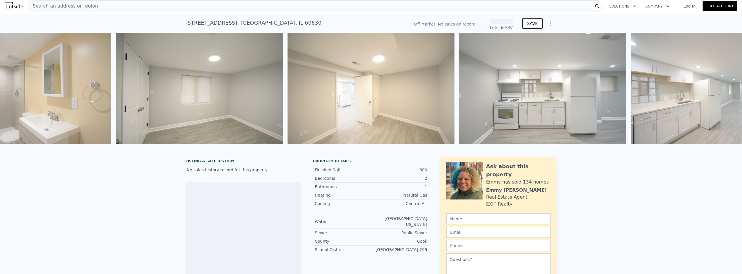
scroll to position [0, 968]
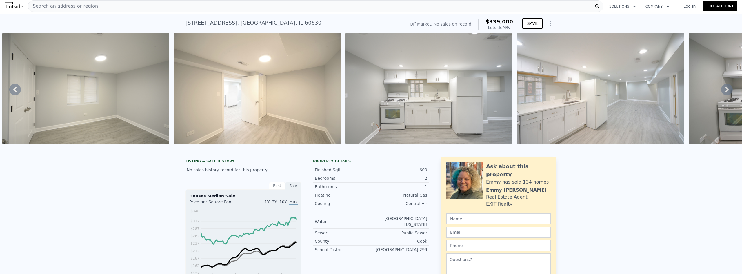
click at [65, 4] on span "Search an address or region" at bounding box center [63, 6] width 70 height 7
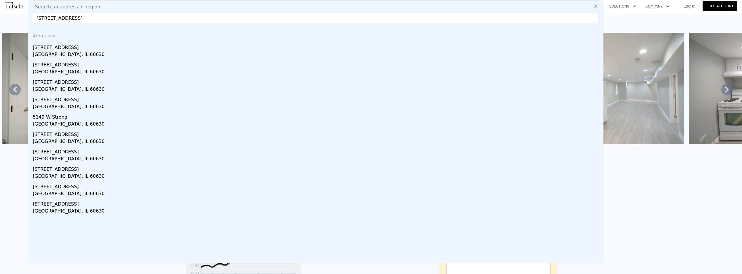
click at [45, 20] on input "[STREET_ADDRESS]" at bounding box center [316, 18] width 566 height 10
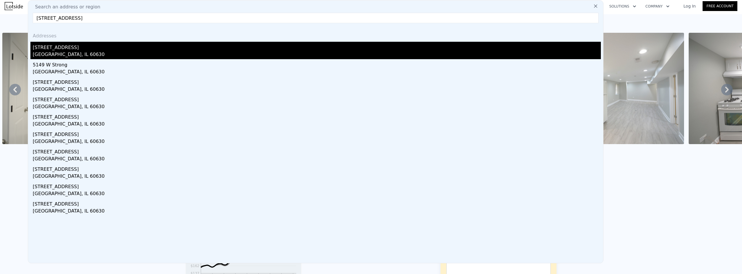
type input "[STREET_ADDRESS]"
click at [75, 48] on div "[STREET_ADDRESS]" at bounding box center [317, 46] width 568 height 9
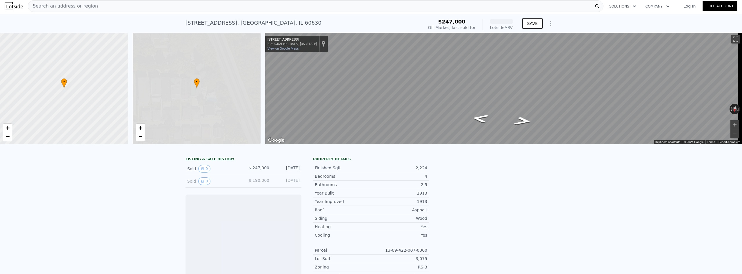
scroll to position [0, 2]
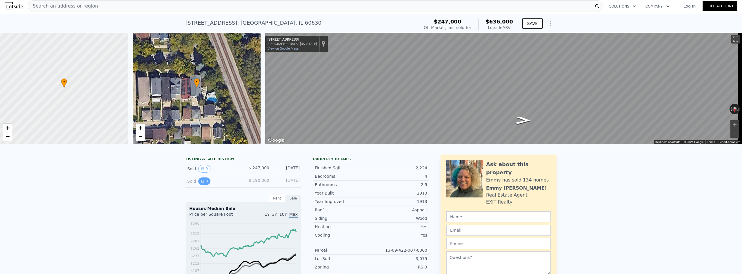
click at [201, 183] on icon "View historical data" at bounding box center [202, 180] width 3 height 3
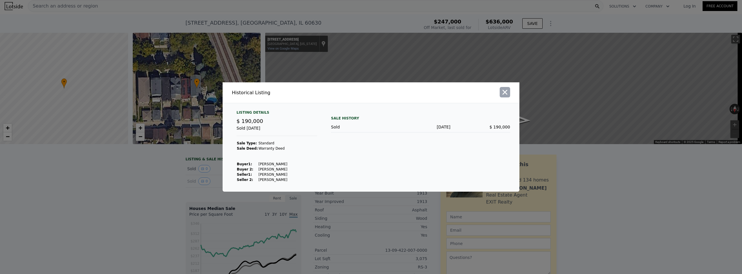
click at [507, 92] on icon "button" at bounding box center [505, 92] width 8 height 8
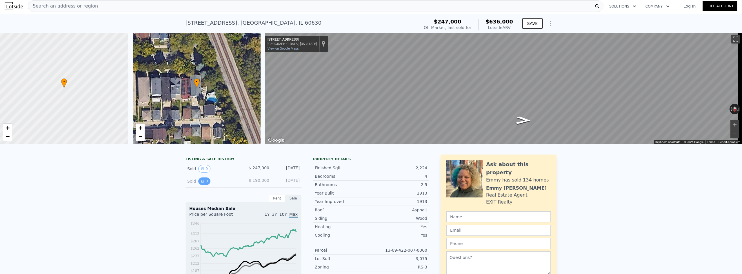
click at [201, 182] on icon "View historical data" at bounding box center [202, 181] width 2 height 2
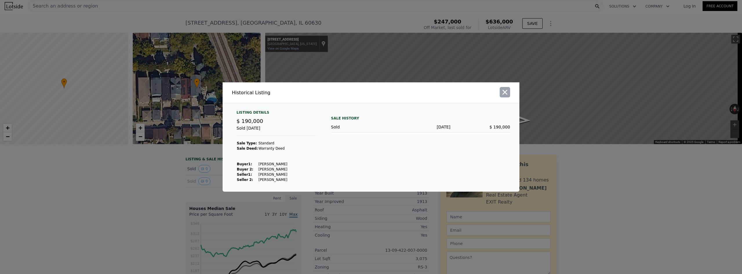
click at [510, 93] on button "button" at bounding box center [505, 92] width 10 height 10
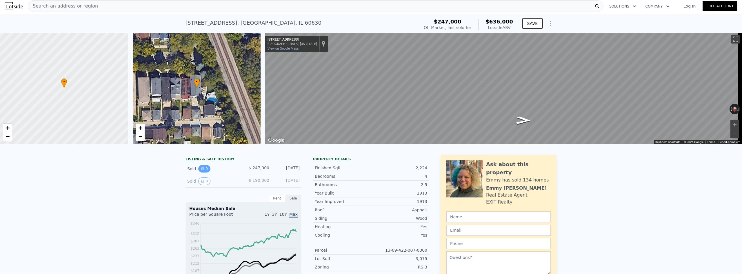
click at [204, 172] on button "0" at bounding box center [204, 169] width 12 height 8
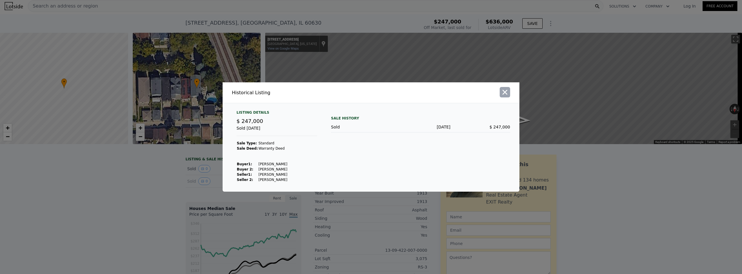
click at [503, 93] on icon "button" at bounding box center [505, 92] width 8 height 8
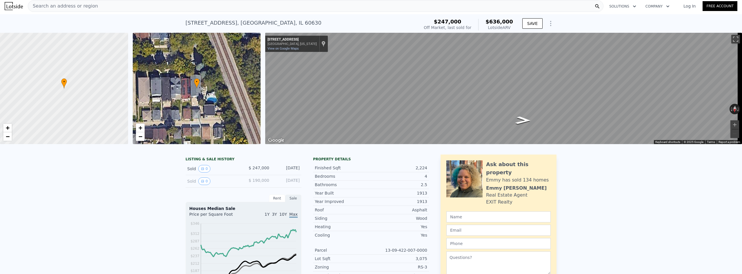
click at [194, 171] on div "Sold 0" at bounding box center [213, 169] width 52 height 8
click at [202, 172] on button "0" at bounding box center [204, 169] width 12 height 8
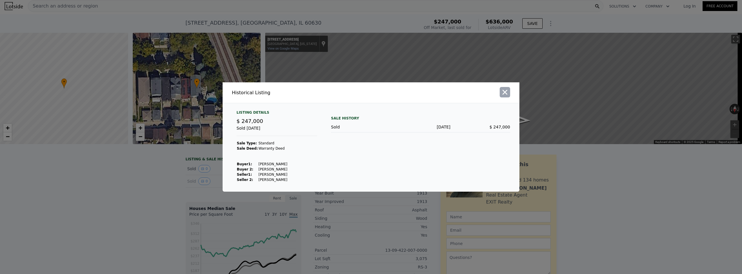
click at [504, 93] on icon "button" at bounding box center [505, 92] width 5 height 5
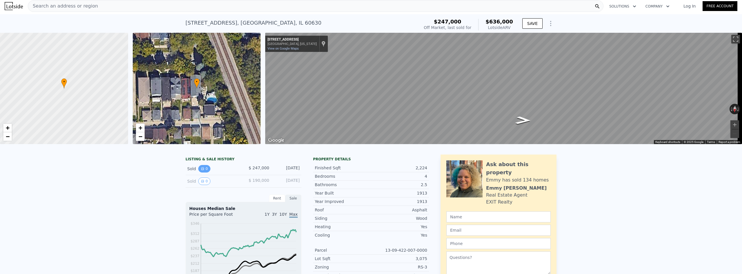
click at [201, 170] on icon "View historical data" at bounding box center [202, 168] width 3 height 3
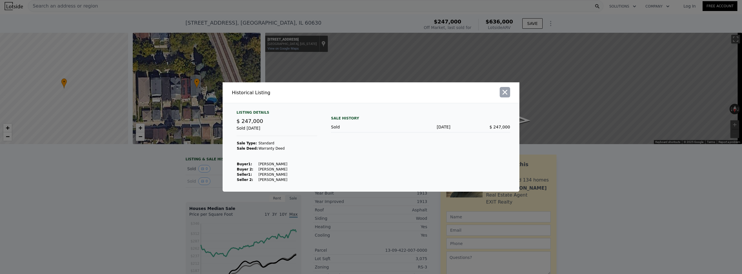
click at [508, 92] on icon "button" at bounding box center [505, 92] width 8 height 8
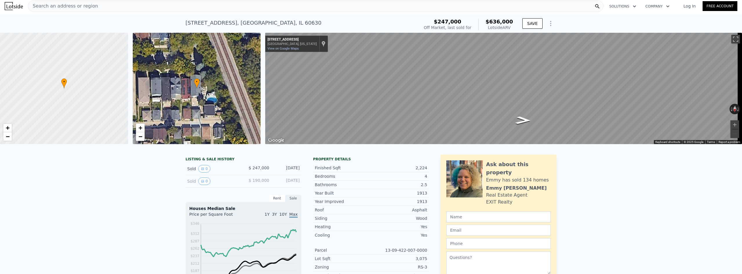
click at [100, 8] on div "Search an address or region" at bounding box center [316, 6] width 576 height 12
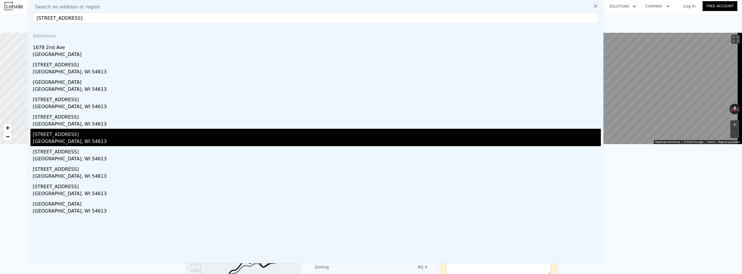
type input "[STREET_ADDRESS]"
click at [55, 141] on div "[GEOGRAPHIC_DATA], WI 54613" at bounding box center [317, 142] width 568 height 8
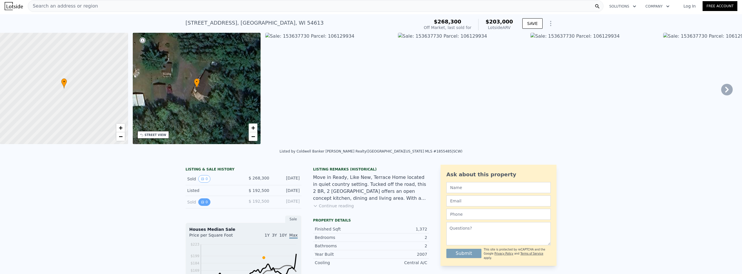
click at [204, 205] on button "0" at bounding box center [204, 202] width 12 height 8
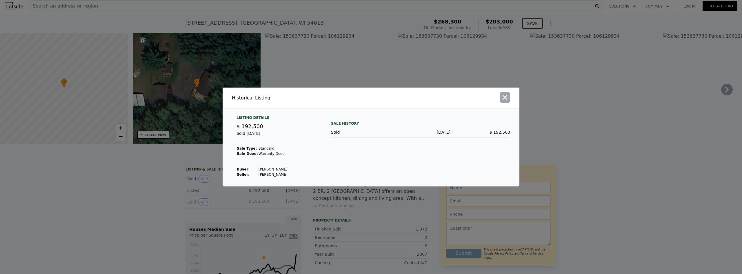
click at [507, 100] on icon "button" at bounding box center [505, 97] width 8 height 8
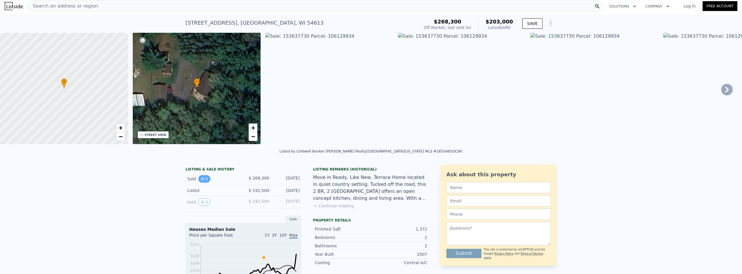
click at [204, 183] on button "0" at bounding box center [204, 179] width 12 height 8
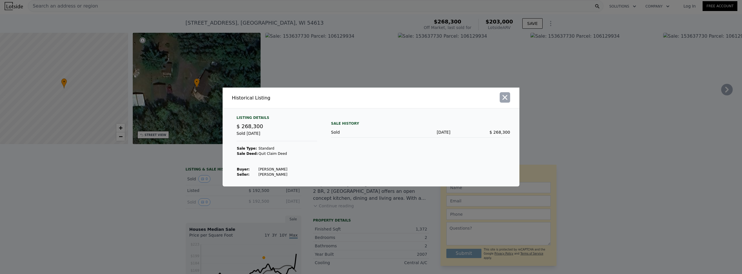
click at [502, 99] on icon "button" at bounding box center [505, 97] width 8 height 8
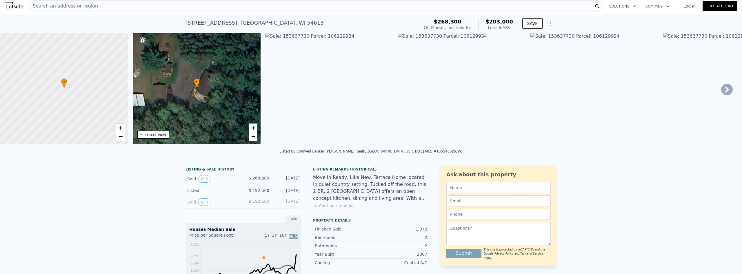
click at [341, 209] on button "Continue reading" at bounding box center [333, 206] width 41 height 6
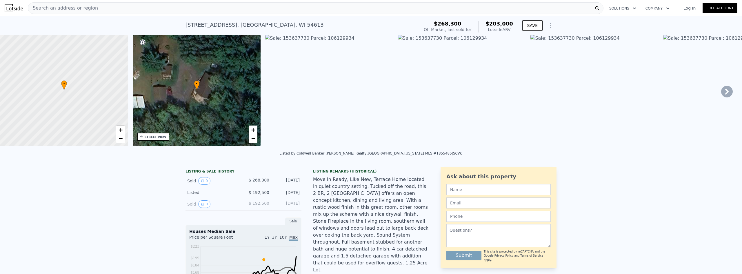
click at [59, 7] on span "Search an address or region" at bounding box center [63, 8] width 70 height 7
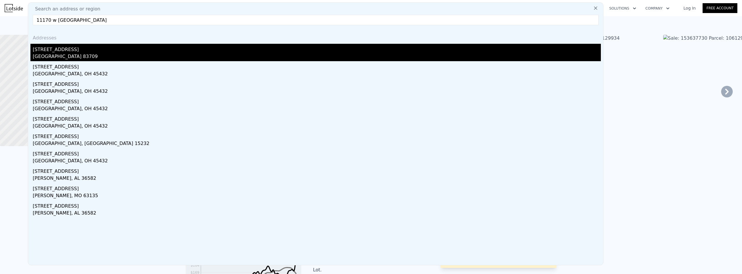
type input "11170 w [GEOGRAPHIC_DATA]"
click at [63, 57] on div "[GEOGRAPHIC_DATA] 83709" at bounding box center [317, 57] width 568 height 8
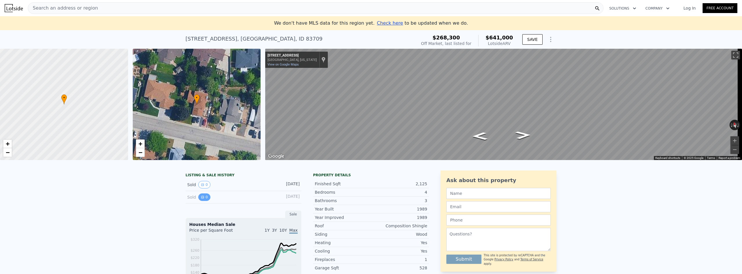
click at [206, 199] on button "0" at bounding box center [204, 197] width 12 height 8
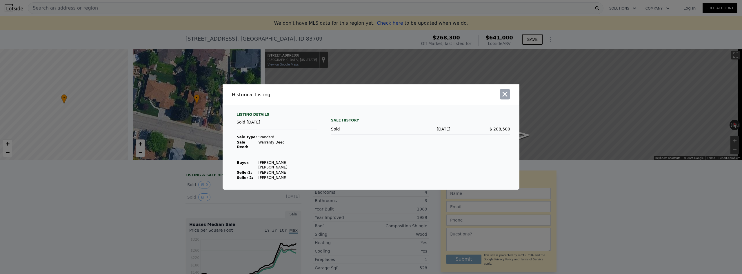
click at [506, 98] on icon "button" at bounding box center [505, 94] width 8 height 8
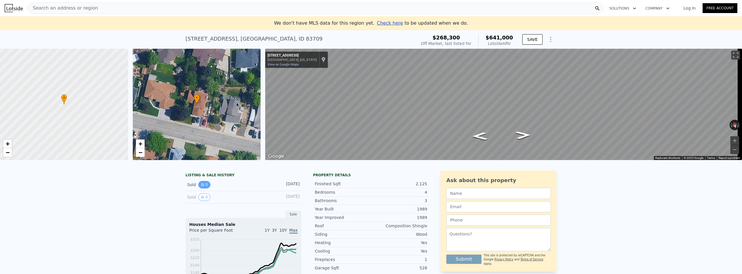
click at [201, 186] on icon "View historical data" at bounding box center [202, 184] width 3 height 3
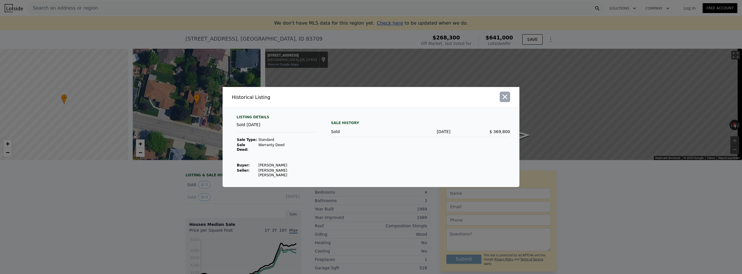
click at [508, 101] on icon "button" at bounding box center [505, 97] width 8 height 8
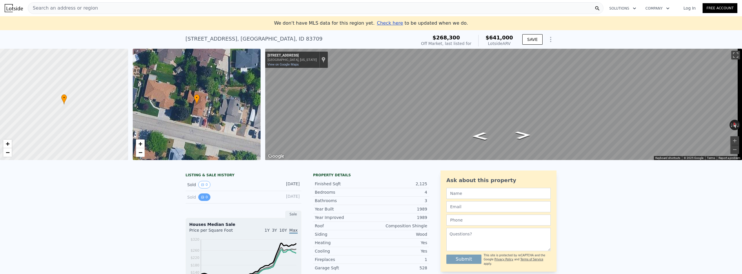
click at [198, 201] on button "0" at bounding box center [204, 197] width 12 height 8
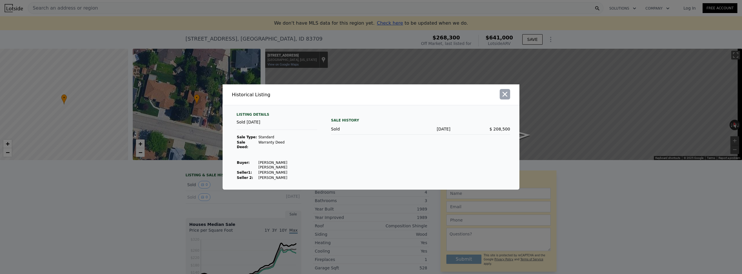
click at [505, 97] on icon "button" at bounding box center [505, 94] width 8 height 8
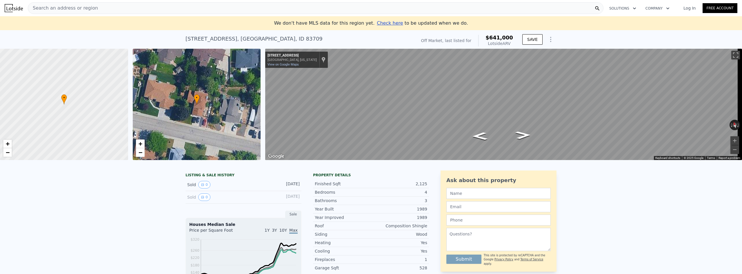
click at [84, 8] on span "Search an address or region" at bounding box center [63, 8] width 70 height 7
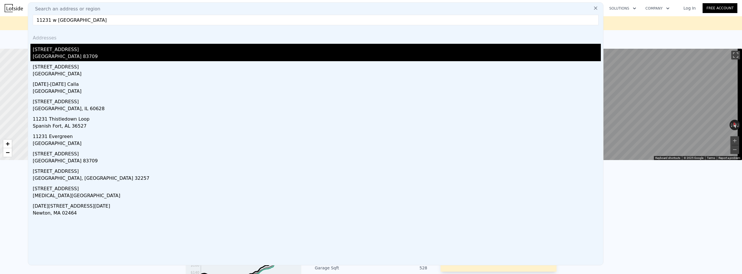
type input "11231 w [GEOGRAPHIC_DATA]"
click at [95, 57] on div "[GEOGRAPHIC_DATA] 83709" at bounding box center [317, 57] width 568 height 8
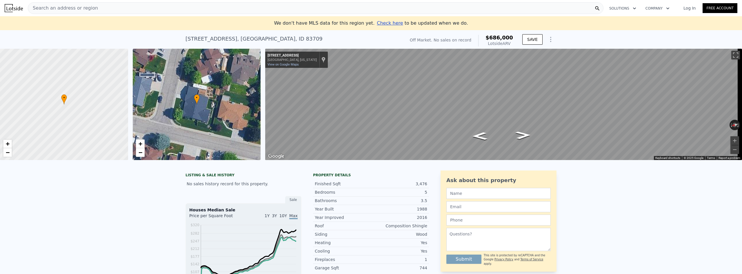
click at [64, 10] on span "Search an address or region" at bounding box center [63, 8] width 70 height 7
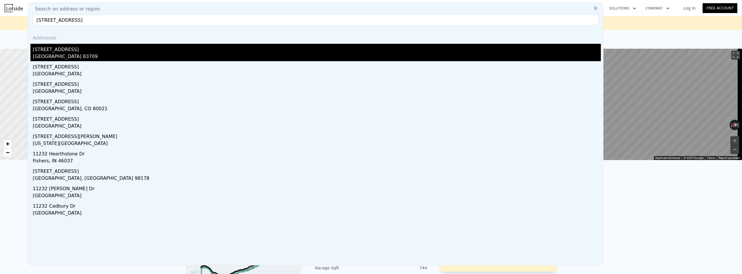
type input "[STREET_ADDRESS]"
click at [82, 51] on div "[STREET_ADDRESS]" at bounding box center [317, 48] width 568 height 9
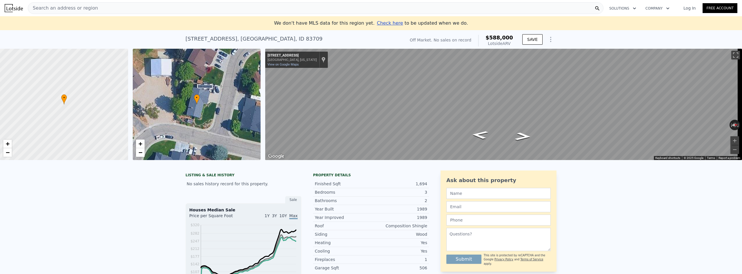
click at [70, 10] on span "Search an address or region" at bounding box center [63, 8] width 70 height 7
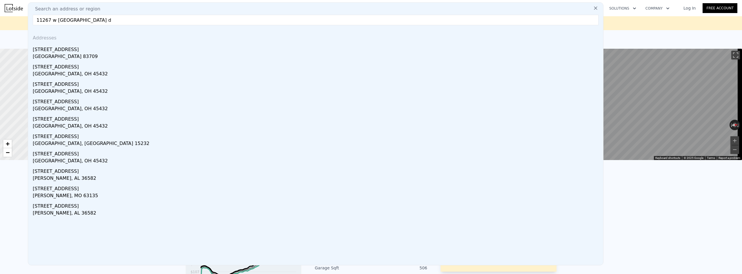
type input "[STREET_ADDRESS]"
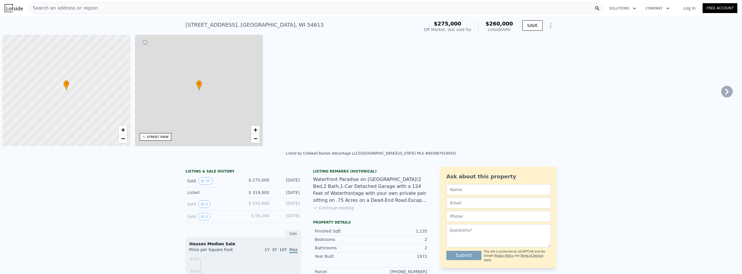
scroll to position [0, 2]
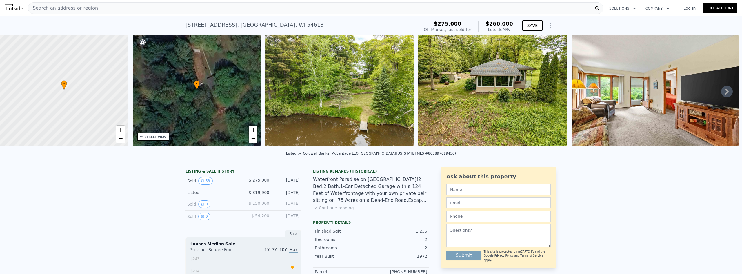
click at [331, 211] on button "Continue reading" at bounding box center [333, 208] width 41 height 6
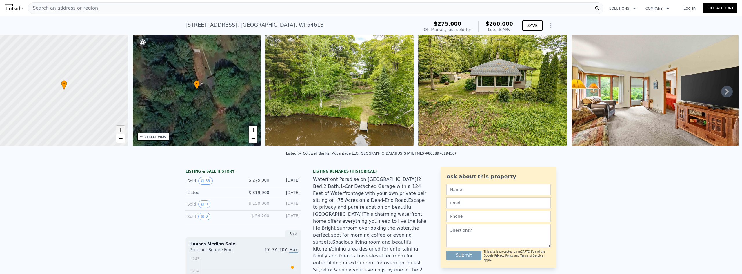
click at [119, 130] on span "+" at bounding box center [121, 129] width 4 height 7
click at [124, 142] on link "−" at bounding box center [120, 138] width 9 height 9
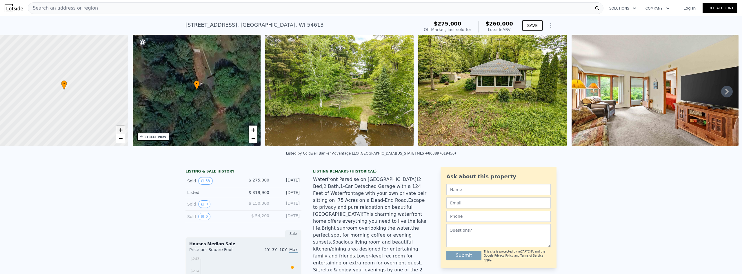
click at [118, 132] on link "+" at bounding box center [120, 130] width 9 height 9
click at [119, 130] on span "+" at bounding box center [121, 129] width 4 height 7
drag, startPoint x: 46, startPoint y: 131, endPoint x: 97, endPoint y: 64, distance: 84.0
click at [97, 64] on div at bounding box center [68, 88] width 154 height 134
drag, startPoint x: 49, startPoint y: 109, endPoint x: 100, endPoint y: 65, distance: 67.8
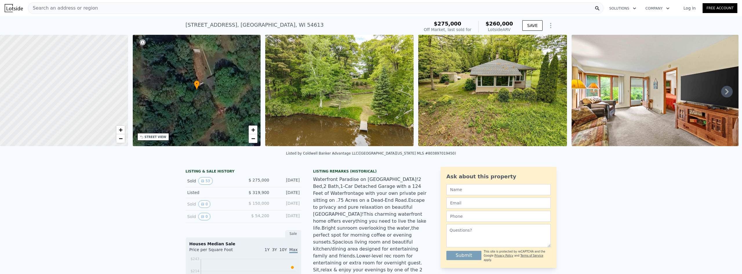
click at [100, 65] on div at bounding box center [67, 89] width 154 height 134
drag, startPoint x: 61, startPoint y: 90, endPoint x: 108, endPoint y: 64, distance: 53.6
click at [108, 64] on div at bounding box center [68, 88] width 154 height 134
drag, startPoint x: 79, startPoint y: 97, endPoint x: 103, endPoint y: 103, distance: 25.0
click at [103, 103] on div at bounding box center [64, 91] width 154 height 134
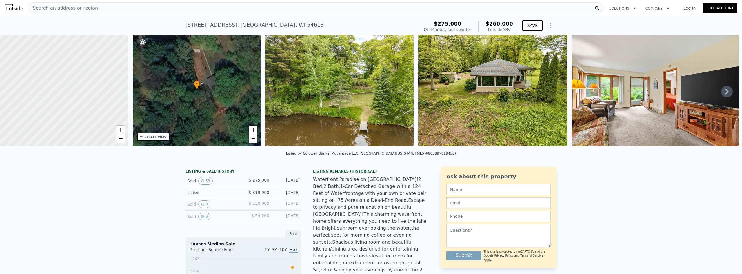
drag, startPoint x: 115, startPoint y: 91, endPoint x: 90, endPoint y: 102, distance: 27.4
click at [90, 102] on div at bounding box center [64, 91] width 154 height 134
click at [119, 137] on span "−" at bounding box center [121, 138] width 4 height 7
drag, startPoint x: 91, startPoint y: 110, endPoint x: 47, endPoint y: 145, distance: 56.4
click at [47, 145] on div at bounding box center [64, 91] width 154 height 134
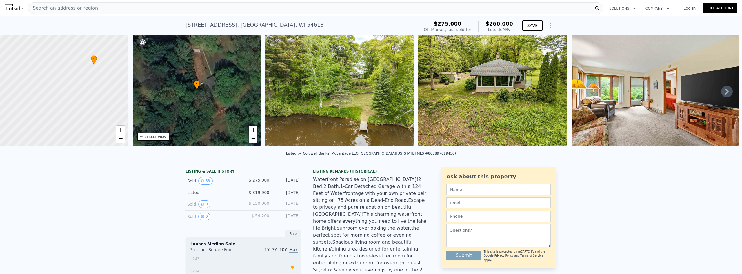
click at [47, 145] on div at bounding box center [64, 91] width 154 height 134
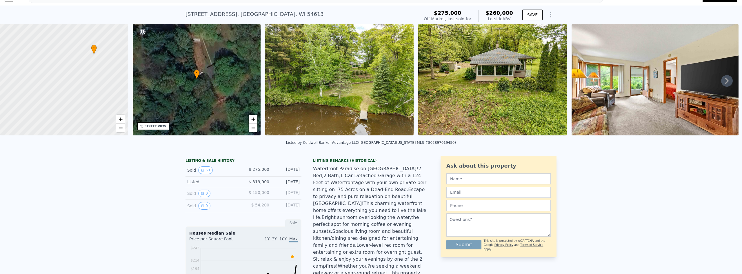
scroll to position [2, 0]
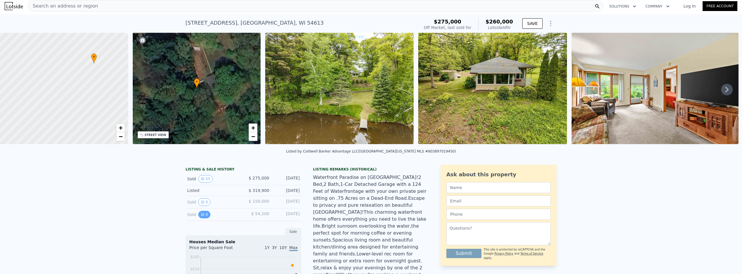
click at [202, 218] on button "0" at bounding box center [204, 215] width 12 height 8
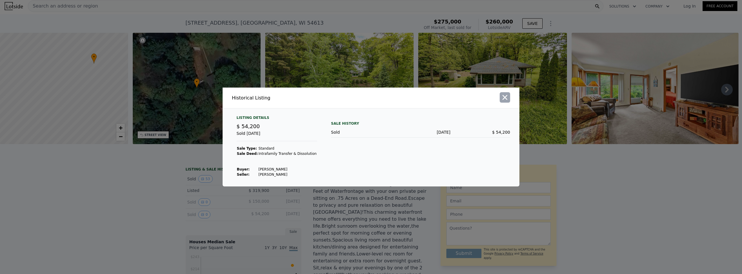
click at [502, 97] on icon "button" at bounding box center [505, 97] width 8 height 8
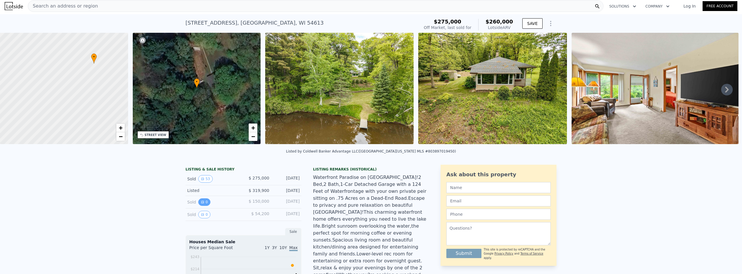
click at [203, 204] on button "0" at bounding box center [204, 202] width 12 height 8
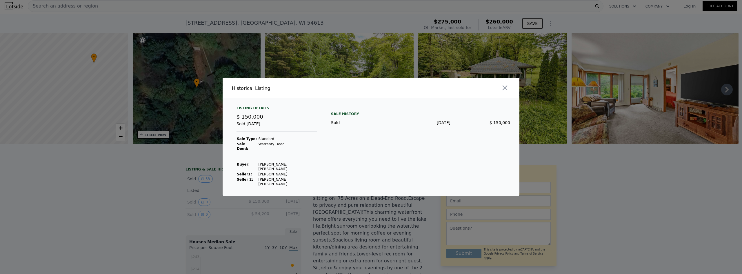
click at [506, 90] on icon "button" at bounding box center [505, 88] width 5 height 5
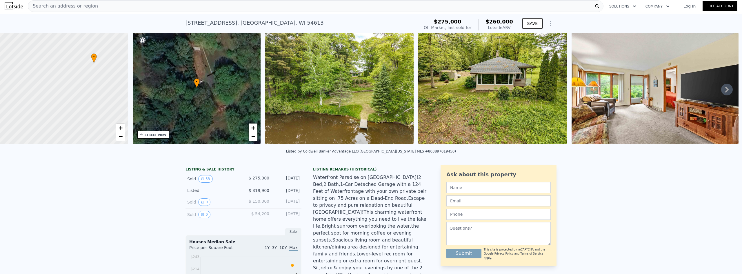
click at [721, 89] on icon at bounding box center [727, 90] width 12 height 12
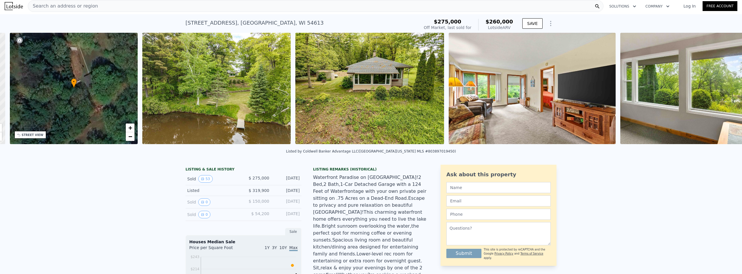
scroll to position [0, 135]
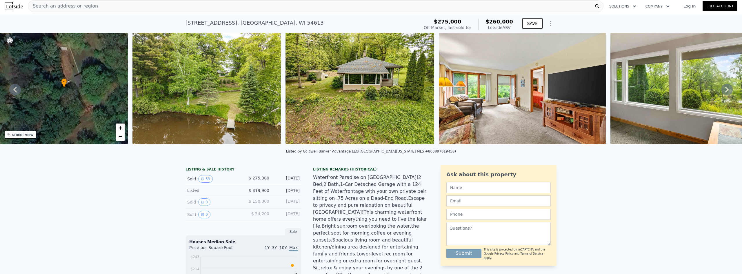
click at [722, 91] on icon at bounding box center [727, 90] width 12 height 12
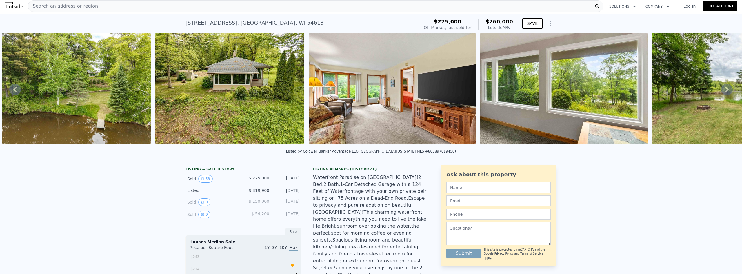
click at [722, 91] on icon at bounding box center [727, 90] width 12 height 12
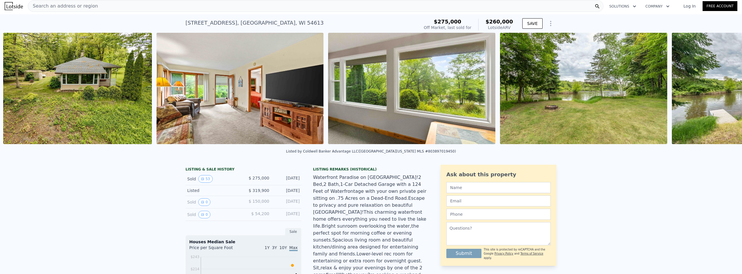
scroll to position [0, 418]
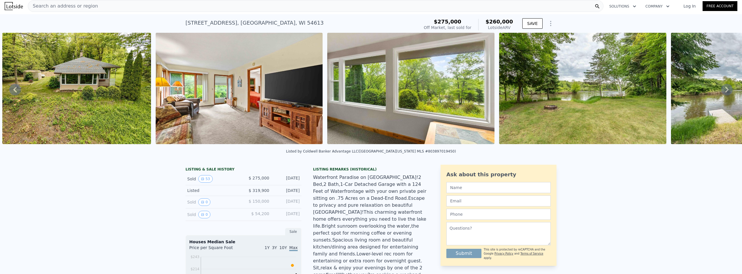
click at [721, 91] on icon at bounding box center [727, 90] width 12 height 12
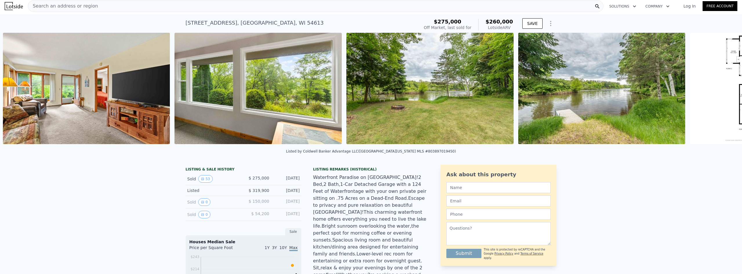
scroll to position [0, 572]
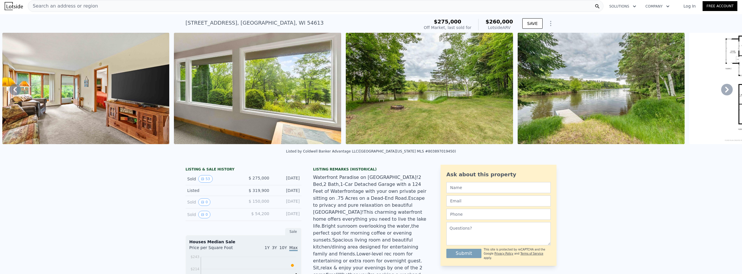
click at [721, 92] on icon at bounding box center [727, 90] width 12 height 12
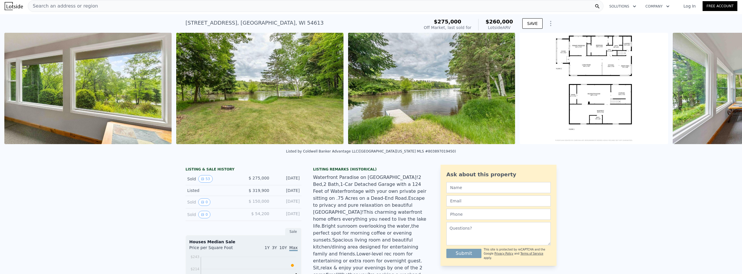
scroll to position [0, 743]
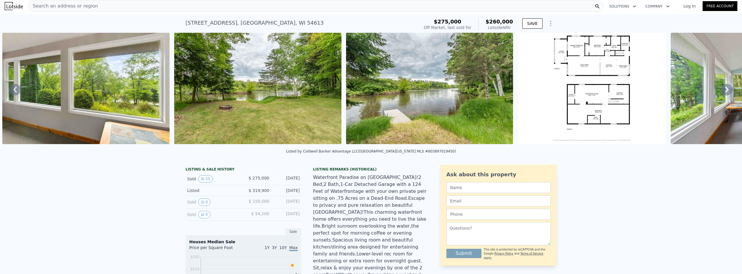
click at [725, 93] on icon at bounding box center [727, 90] width 12 height 12
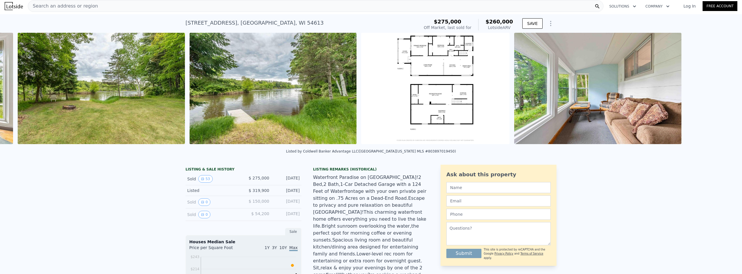
scroll to position [0, 915]
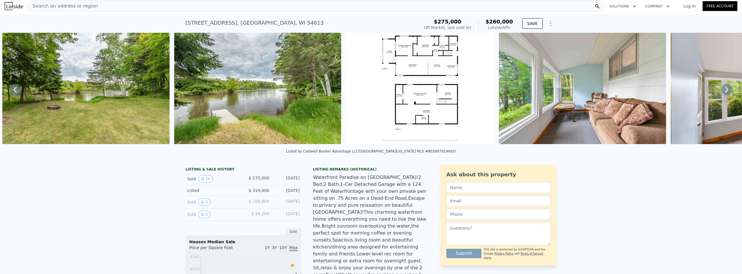
click at [721, 90] on icon at bounding box center [727, 90] width 12 height 12
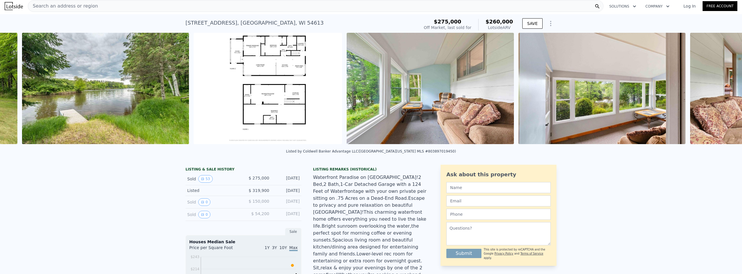
scroll to position [0, 1087]
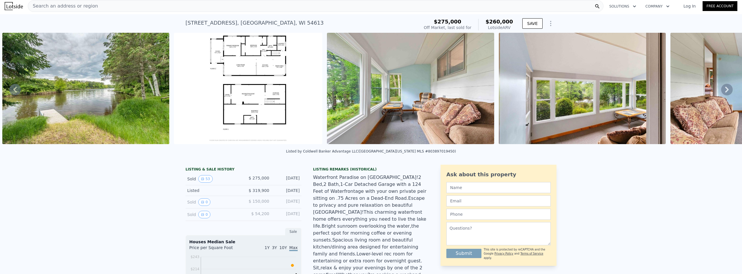
click at [721, 90] on icon at bounding box center [727, 90] width 12 height 12
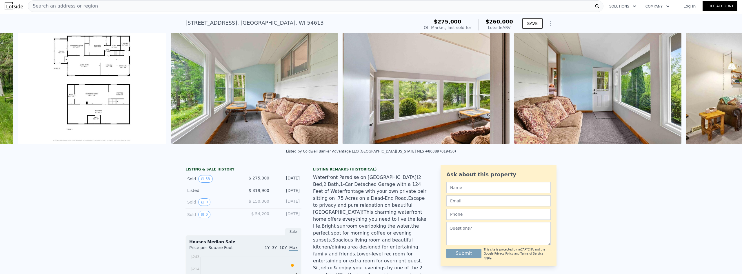
scroll to position [0, 1259]
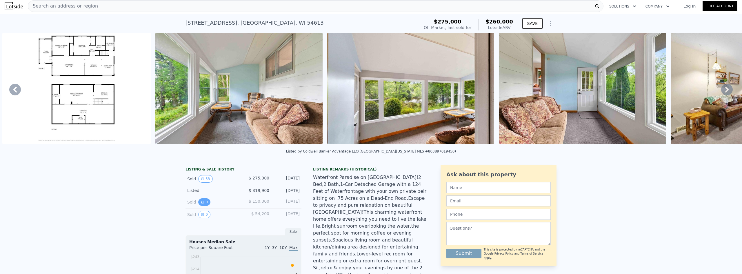
click at [201, 203] on icon "View historical data" at bounding box center [202, 202] width 2 height 2
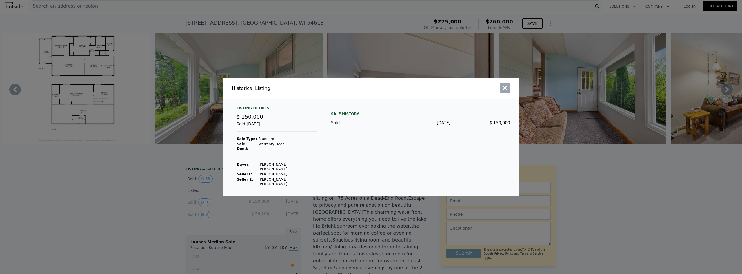
click at [502, 91] on icon "button" at bounding box center [505, 88] width 8 height 8
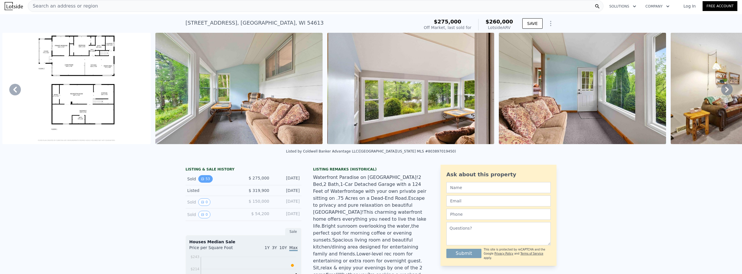
click at [207, 183] on button "53" at bounding box center [205, 179] width 14 height 8
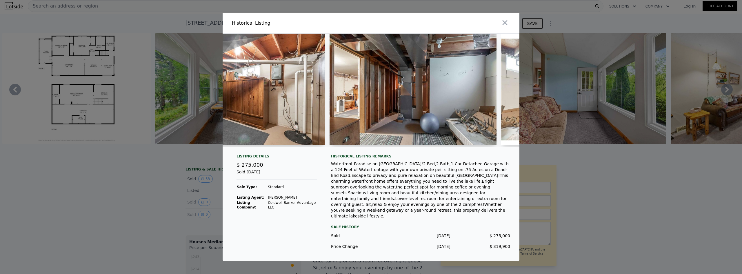
scroll to position [0, 5631]
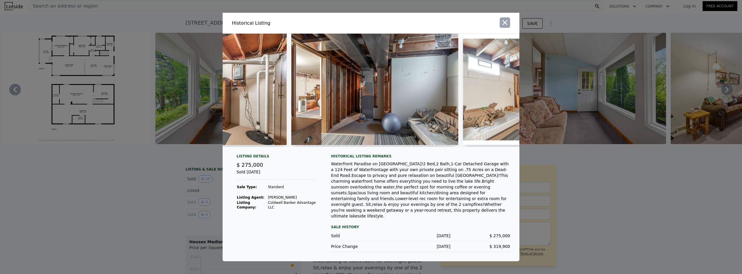
click at [505, 25] on icon "button" at bounding box center [505, 22] width 5 height 5
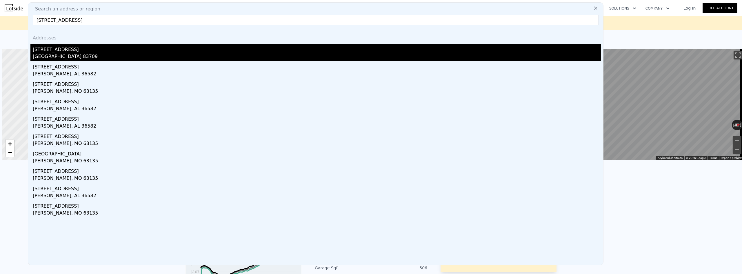
scroll to position [0, 2]
type input "[STREET_ADDRESS]"
click at [80, 46] on div "[STREET_ADDRESS]" at bounding box center [317, 48] width 568 height 9
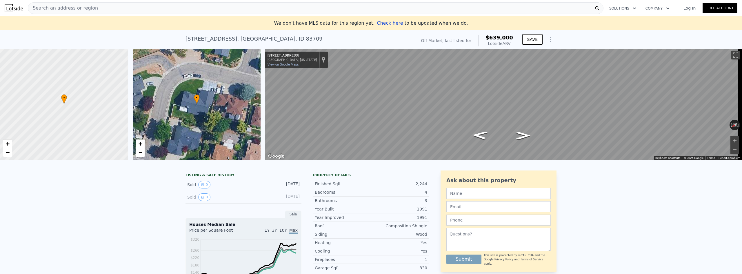
click at [71, 6] on span "Search an address or region" at bounding box center [63, 8] width 70 height 7
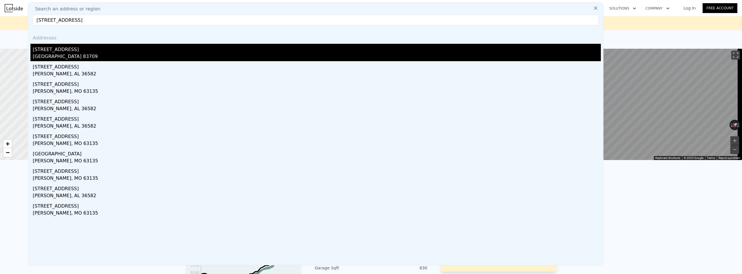
type input "11259 w highmont dr"
click at [75, 50] on div "11259 W Highmont Dr" at bounding box center [317, 48] width 568 height 9
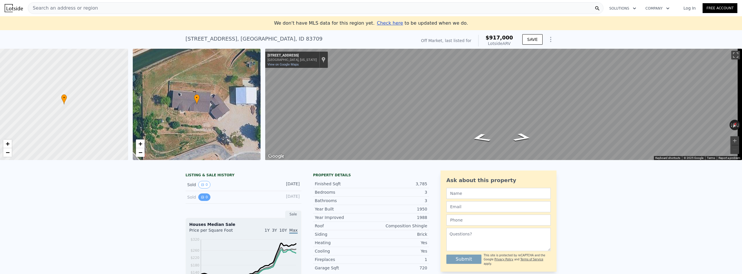
click at [201, 198] on icon "View historical data" at bounding box center [202, 197] width 2 height 2
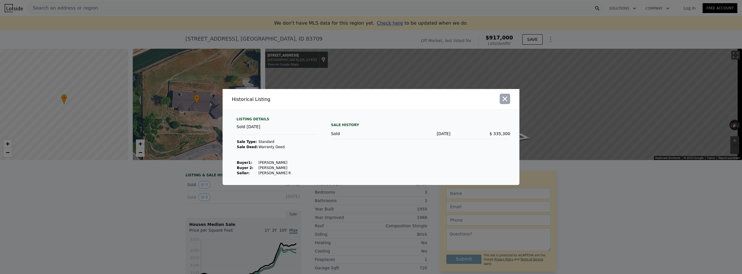
click at [506, 100] on icon "button" at bounding box center [505, 99] width 8 height 8
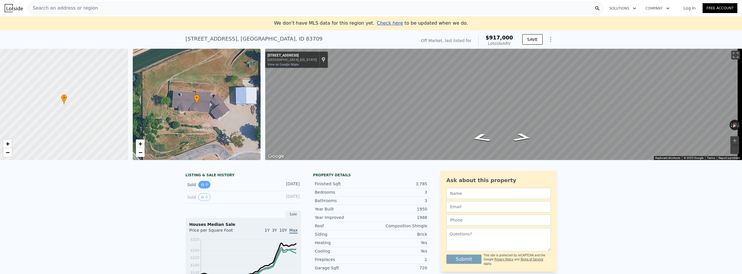
click at [204, 188] on button "0" at bounding box center [204, 185] width 12 height 8
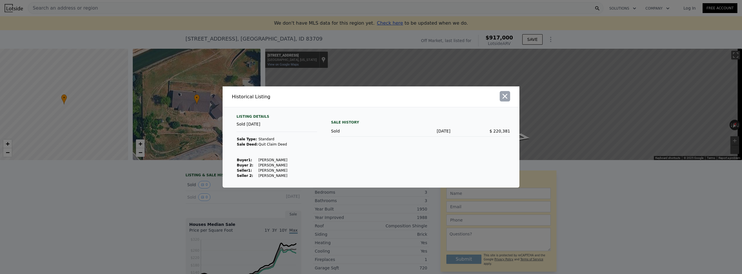
click at [508, 96] on icon "button" at bounding box center [505, 96] width 8 height 8
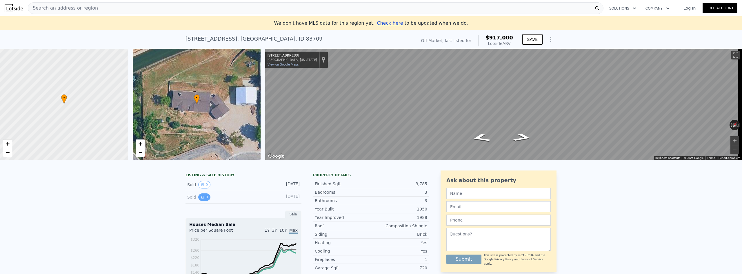
click at [204, 201] on button "0" at bounding box center [204, 197] width 12 height 8
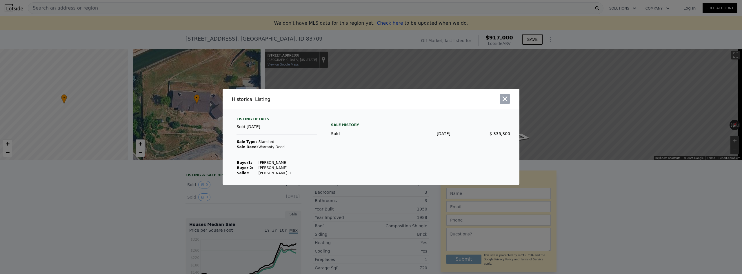
click at [507, 99] on icon "button" at bounding box center [505, 99] width 8 height 8
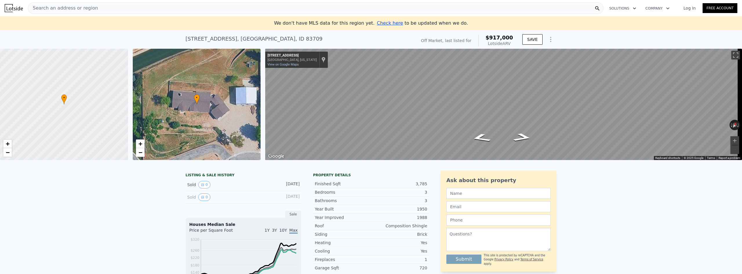
click at [135, 10] on div "Search an address or region" at bounding box center [316, 8] width 576 height 12
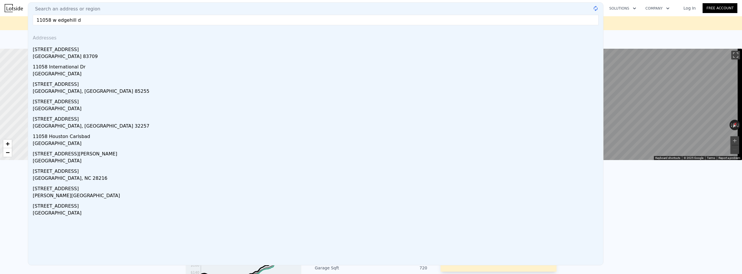
type input "11058 w edgehill dr"
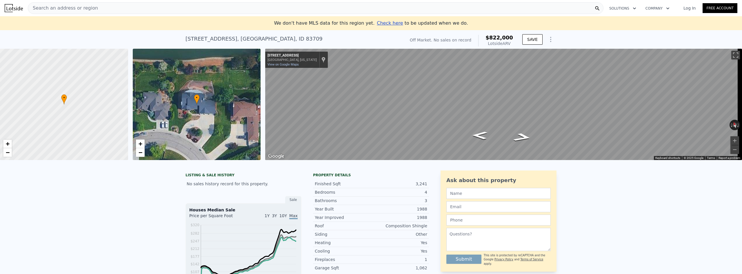
click at [72, 4] on div "Search an address or region" at bounding box center [63, 8] width 70 height 11
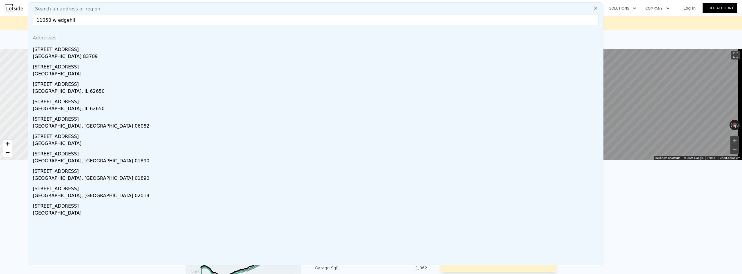
type input "11050 w edgehill"
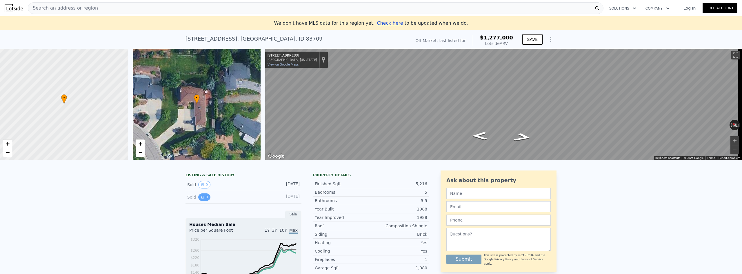
click at [202, 201] on button "0" at bounding box center [204, 197] width 12 height 8
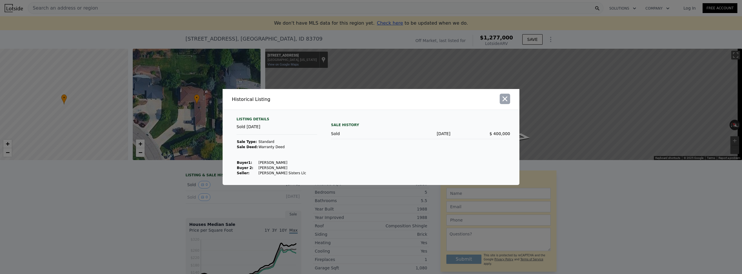
click at [506, 99] on icon "button" at bounding box center [505, 99] width 8 height 8
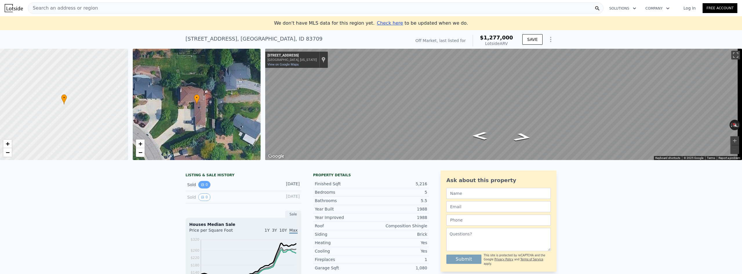
click at [201, 186] on icon "View historical data" at bounding box center [202, 184] width 3 height 3
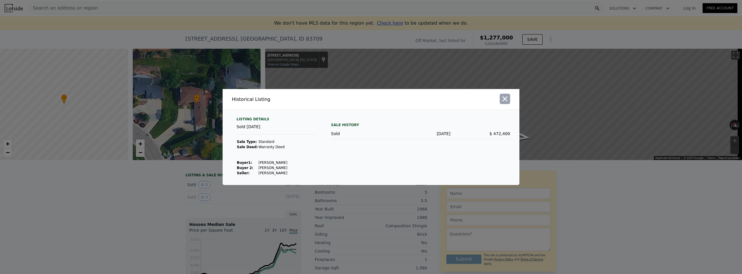
click at [507, 102] on icon "button" at bounding box center [505, 99] width 8 height 8
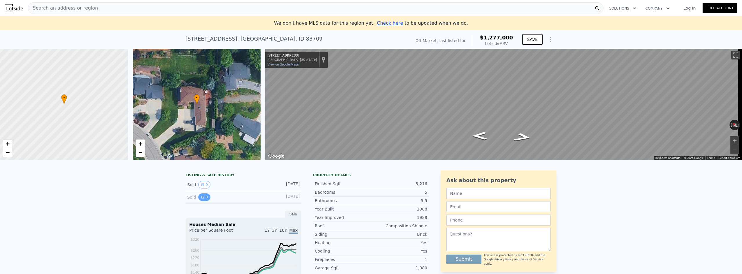
click at [200, 201] on button "0" at bounding box center [204, 197] width 12 height 8
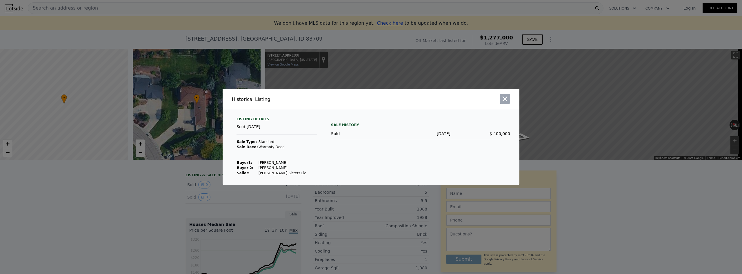
click at [504, 99] on icon "button" at bounding box center [505, 99] width 5 height 5
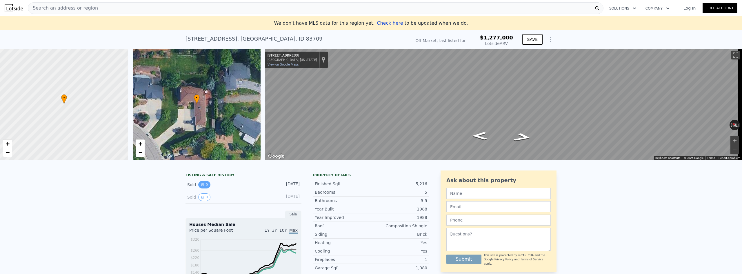
click at [203, 188] on button "0" at bounding box center [204, 185] width 12 height 8
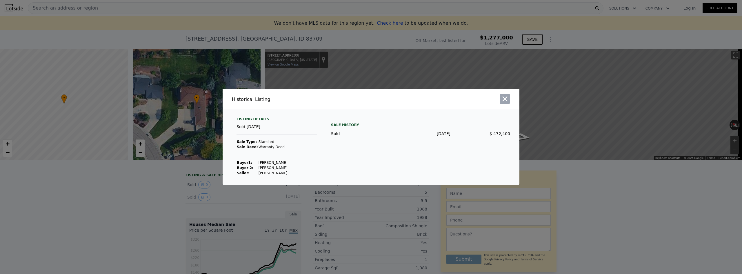
click at [503, 97] on icon "button" at bounding box center [505, 99] width 5 height 5
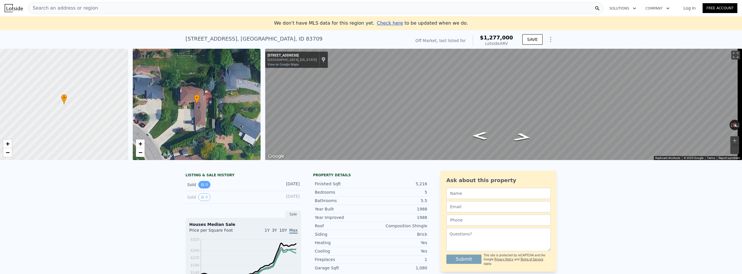
click at [205, 188] on button "0" at bounding box center [204, 185] width 12 height 8
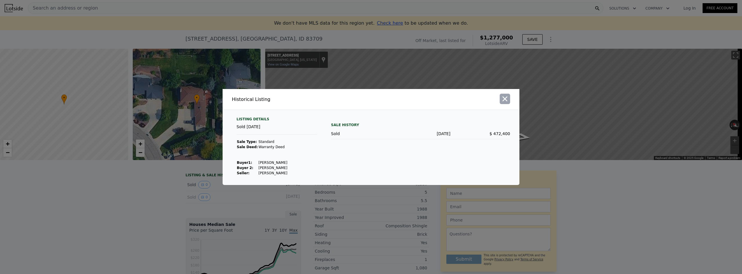
click at [509, 101] on icon "button" at bounding box center [505, 99] width 8 height 8
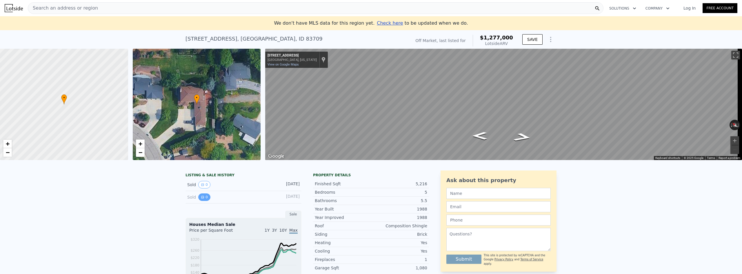
click at [206, 201] on button "0" at bounding box center [204, 197] width 12 height 8
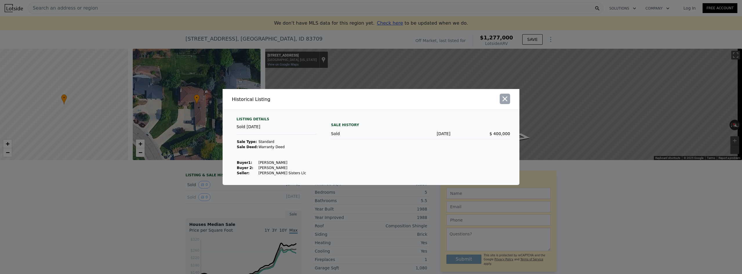
click at [505, 101] on icon "button" at bounding box center [505, 99] width 8 height 8
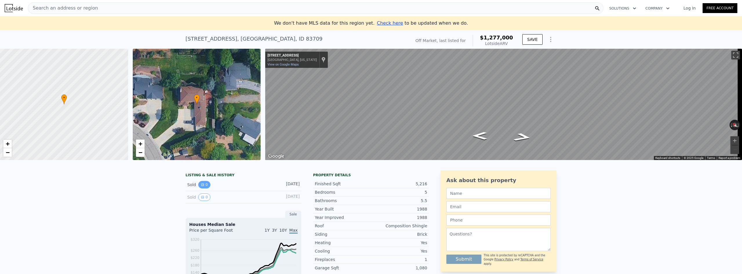
click at [201, 186] on icon "View historical data" at bounding box center [202, 184] width 3 height 3
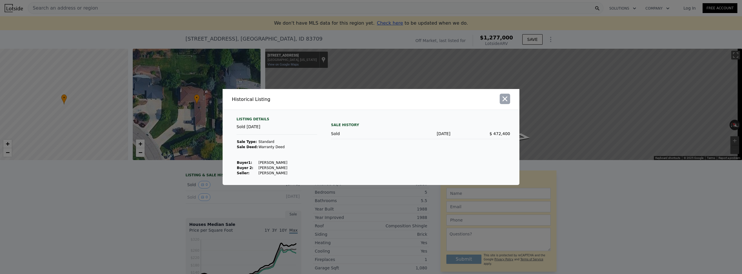
click at [504, 100] on icon "button" at bounding box center [505, 99] width 5 height 5
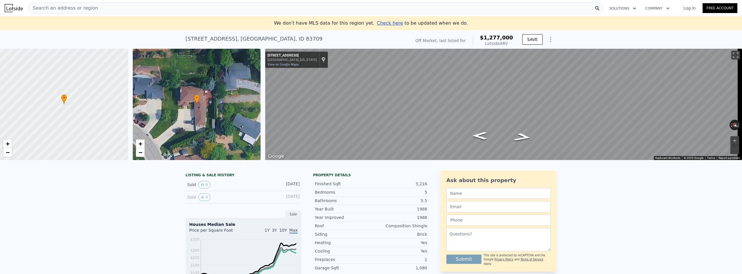
click at [102, 8] on div "Search an address or region" at bounding box center [316, 8] width 576 height 12
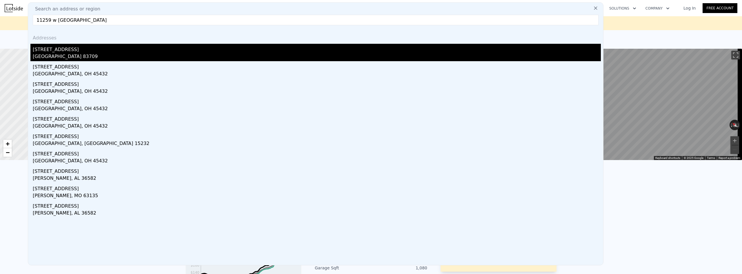
type input "11259 w highmont"
click at [90, 50] on div "11259 W Highmont Dr" at bounding box center [317, 48] width 568 height 9
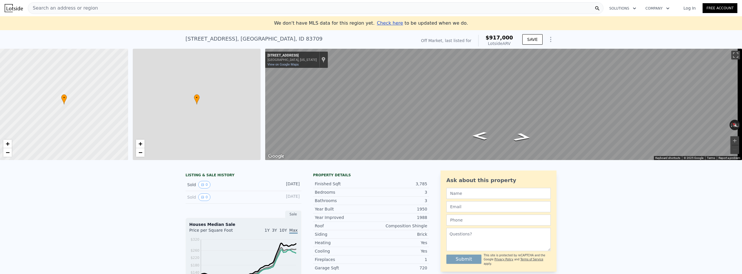
type input "3"
type input "2.5"
type input "4"
type input "2722"
type input "9278"
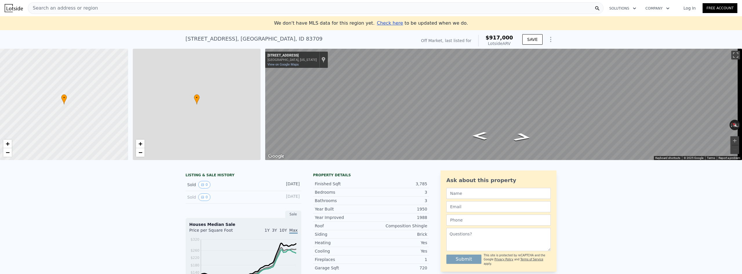
type input "$ 917,000"
type input "$ 615,945"
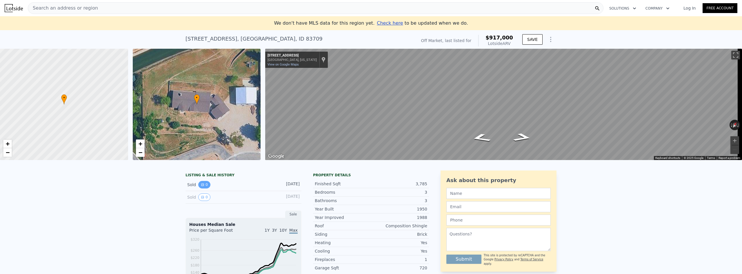
click at [206, 188] on button "0" at bounding box center [204, 185] width 12 height 8
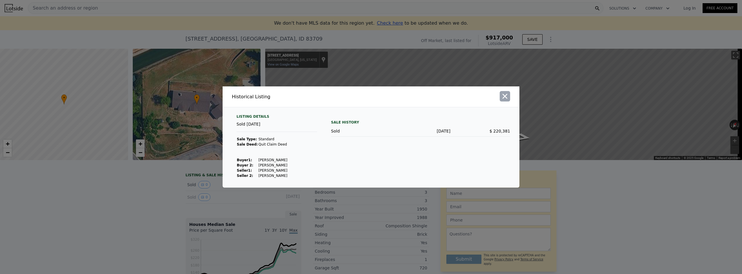
click at [506, 96] on icon "button" at bounding box center [505, 96] width 8 height 8
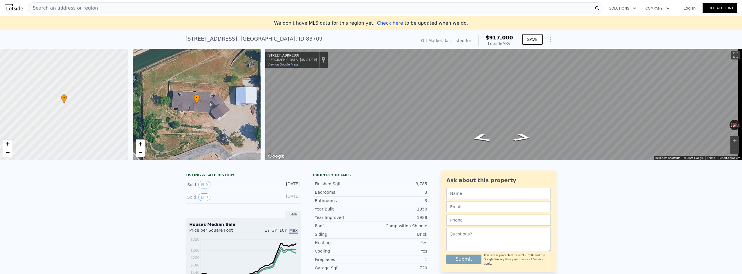
click at [80, 9] on span "Search an address or region" at bounding box center [63, 8] width 70 height 7
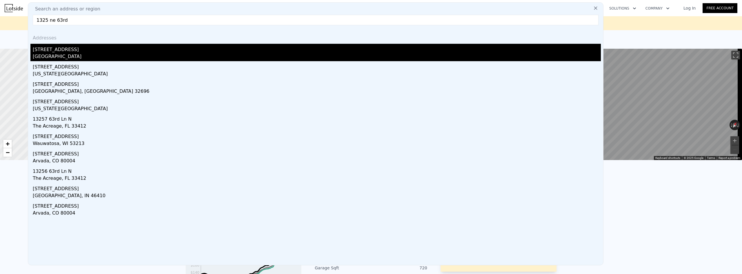
type input "1325 ne 63rd"
click at [100, 53] on div "Seattle, WA 98115" at bounding box center [317, 57] width 568 height 8
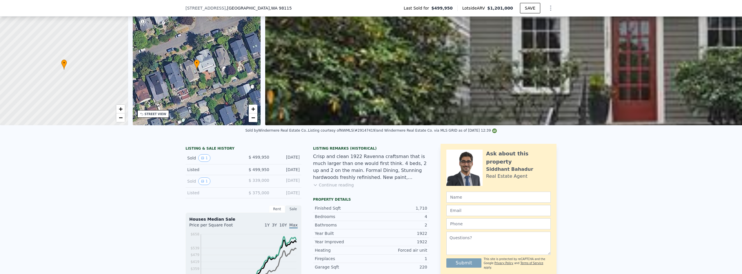
scroll to position [27, 0]
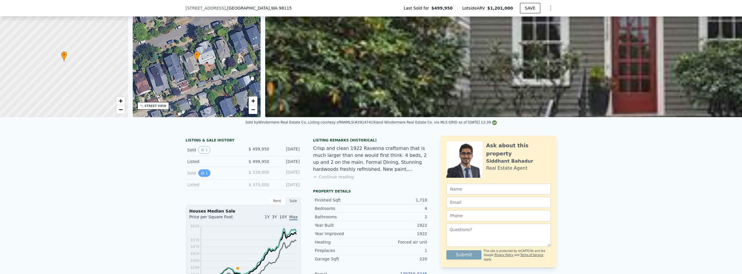
click at [204, 177] on button "1" at bounding box center [204, 173] width 12 height 8
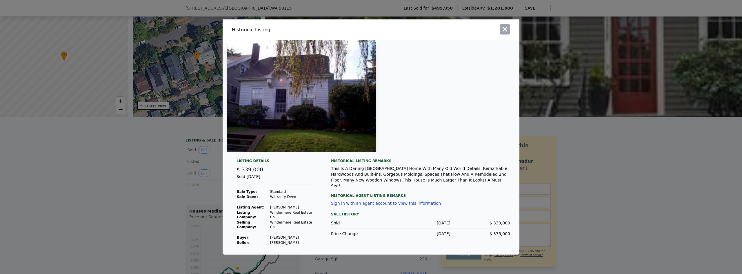
click at [506, 34] on button "button" at bounding box center [505, 29] width 10 height 10
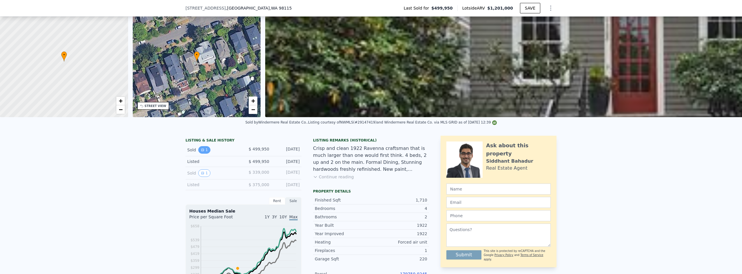
click at [203, 153] on button "1" at bounding box center [204, 150] width 12 height 8
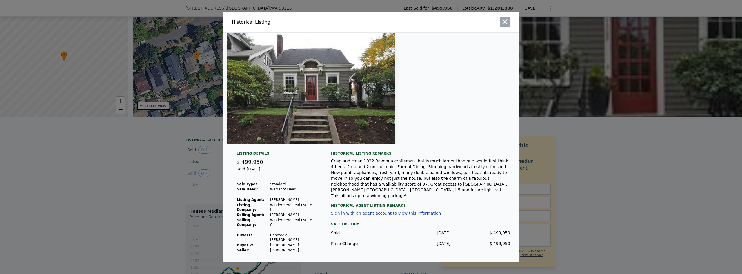
click at [502, 26] on icon "button" at bounding box center [505, 22] width 8 height 8
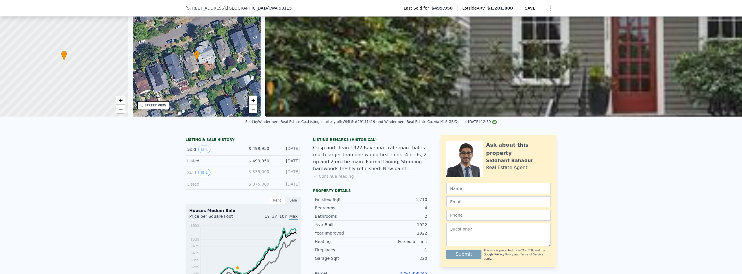
scroll to position [2, 0]
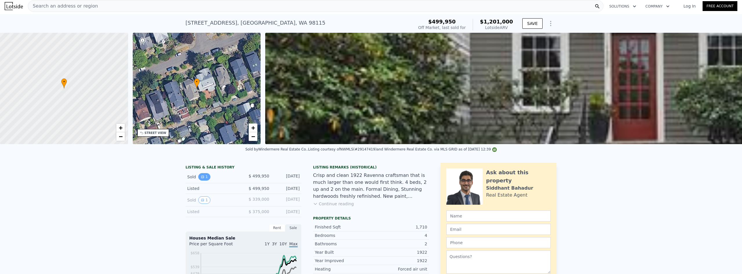
click at [203, 181] on button "1" at bounding box center [204, 177] width 12 height 8
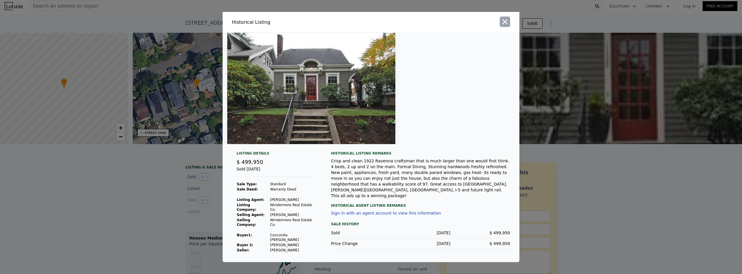
click at [509, 26] on icon "button" at bounding box center [505, 22] width 8 height 8
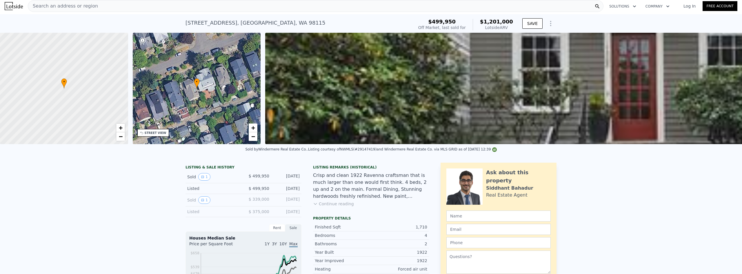
click at [193, 204] on div "Sold 1" at bounding box center [213, 200] width 52 height 8
drag, startPoint x: 209, startPoint y: 210, endPoint x: 206, endPoint y: 209, distance: 3.7
click at [208, 206] on div "Sold 1 $ 339,000 Dec 6, 2001" at bounding box center [244, 200] width 116 height 12
click at [206, 206] on div "Sold 1 $ 339,000 Dec 6, 2001" at bounding box center [244, 200] width 116 height 12
click at [203, 204] on button "1" at bounding box center [204, 200] width 12 height 8
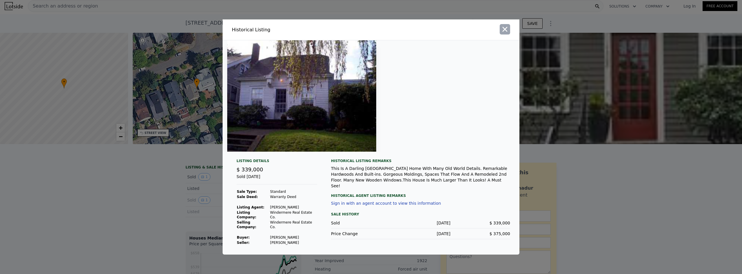
click at [505, 31] on icon "button" at bounding box center [505, 29] width 8 height 8
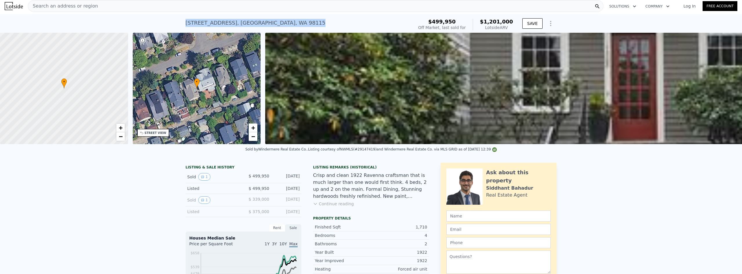
drag, startPoint x: 182, startPoint y: 21, endPoint x: 264, endPoint y: 21, distance: 82.0
click at [264, 21] on div "1325 NE 63rd St , Seattle , WA 98115 Sold Dec 2009 for $499,950 (~ARV $1.201m )…" at bounding box center [371, 23] width 742 height 19
copy div "1325 NE 63rd St , Seattle , WA 98115"
